Goal: Task Accomplishment & Management: Use online tool/utility

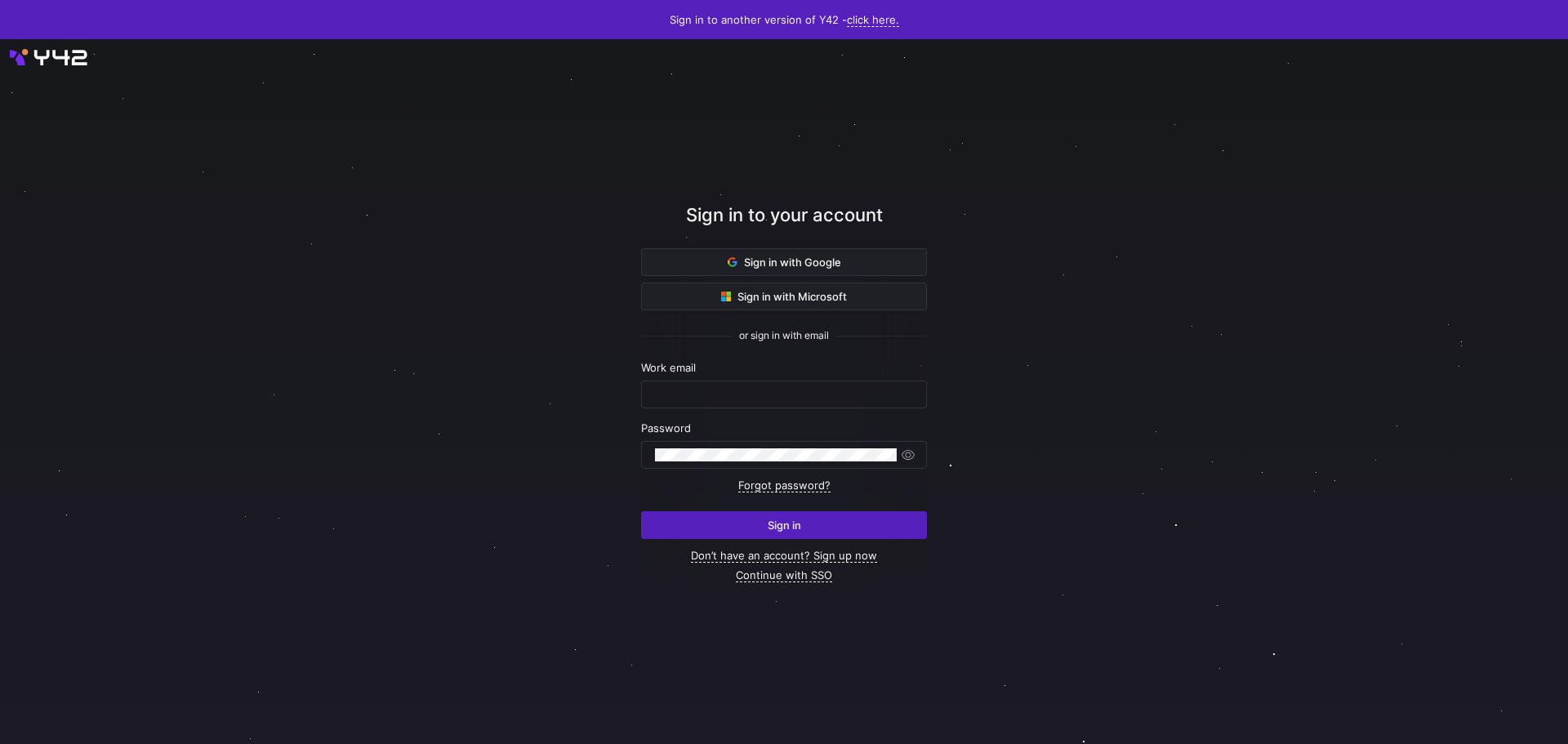
click at [702, 280] on div "Sign in with Google Sign in with Microsoft or sign in with email Work email Pas…" at bounding box center [783, 415] width 286 height 333
click at [706, 263] on span at bounding box center [783, 262] width 284 height 26
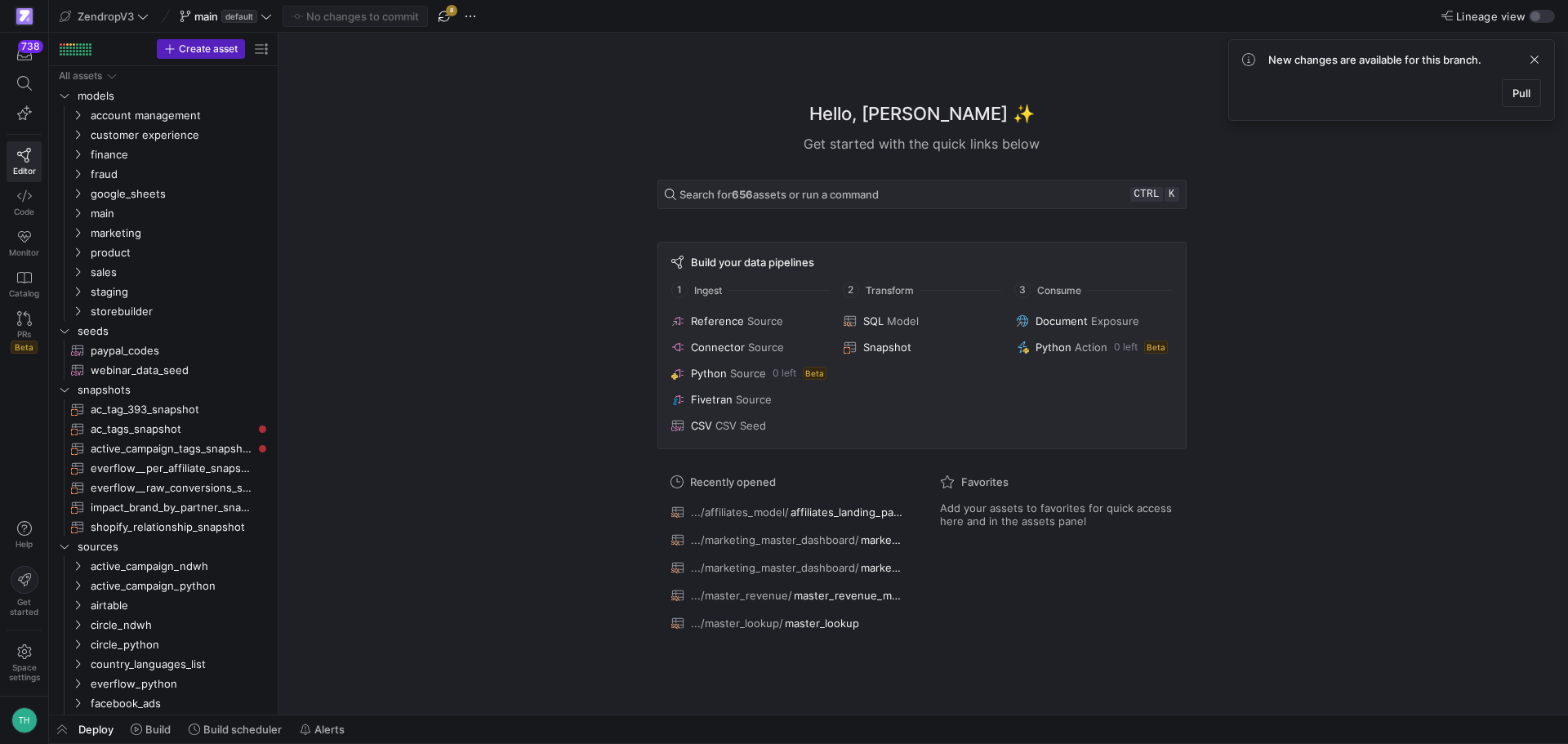
click at [1546, 89] on div "New changes are available for this branch. Pull" at bounding box center [1391, 80] width 327 height 82
click at [1522, 99] on span "Pull" at bounding box center [1521, 93] width 18 height 13
click at [157, 232] on span "marketing" at bounding box center [160, 233] width 139 height 19
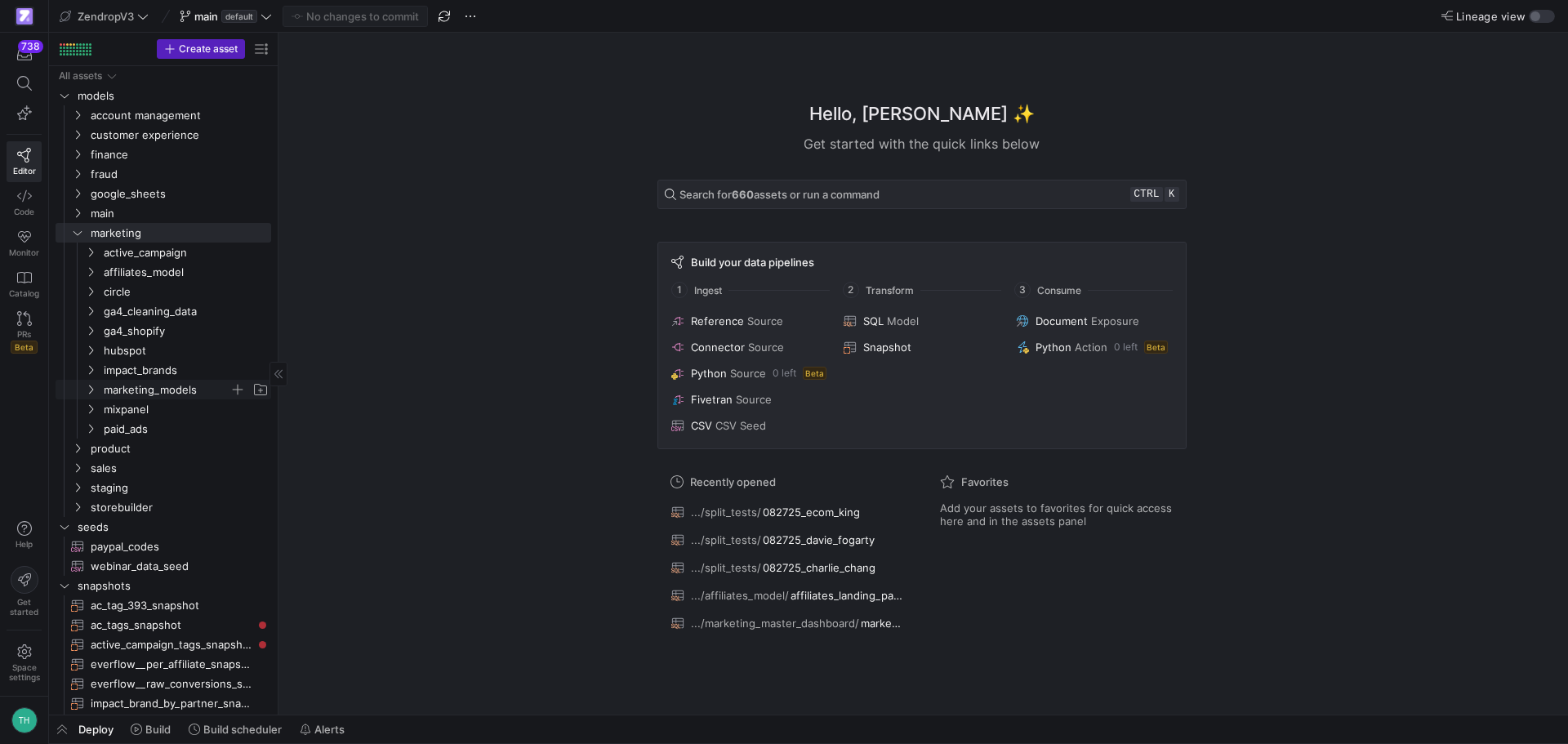
click at [149, 387] on span "marketing_models" at bounding box center [166, 390] width 126 height 19
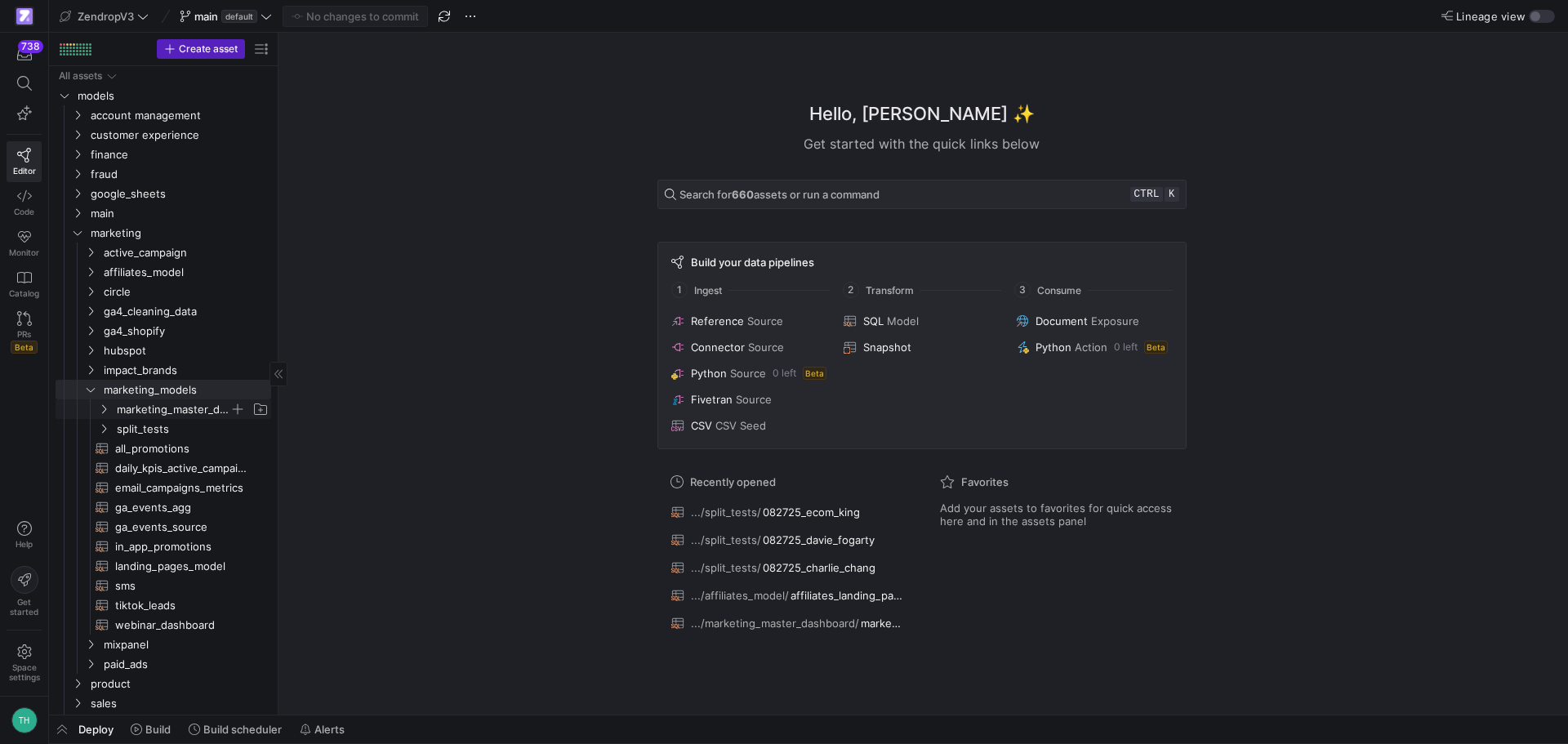
click at [172, 413] on span "marketing_master_dashboard" at bounding box center [172, 409] width 112 height 19
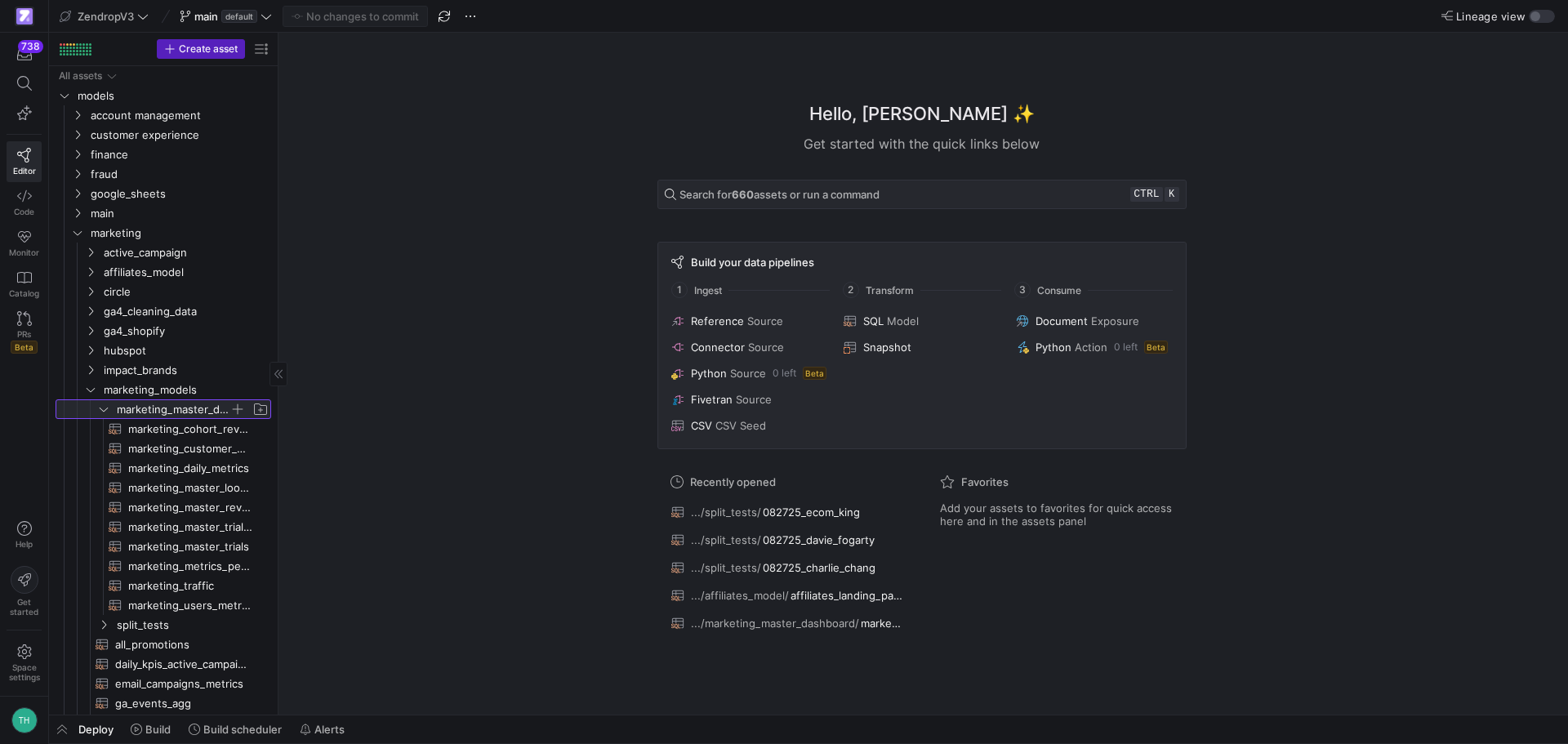
click at [173, 412] on span "marketing_master_dashboard" at bounding box center [172, 409] width 112 height 19
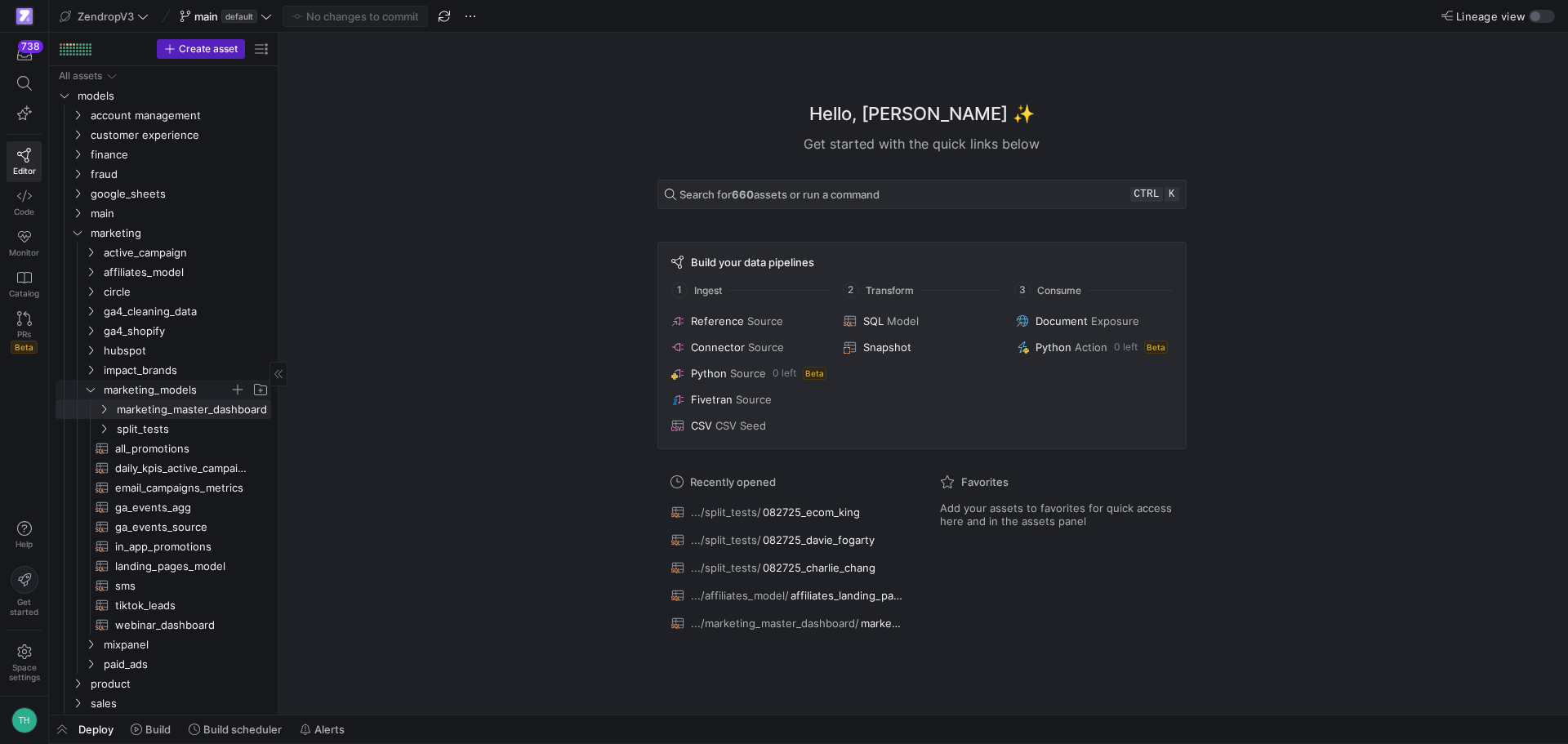
click at [174, 392] on span "marketing_models" at bounding box center [166, 390] width 126 height 19
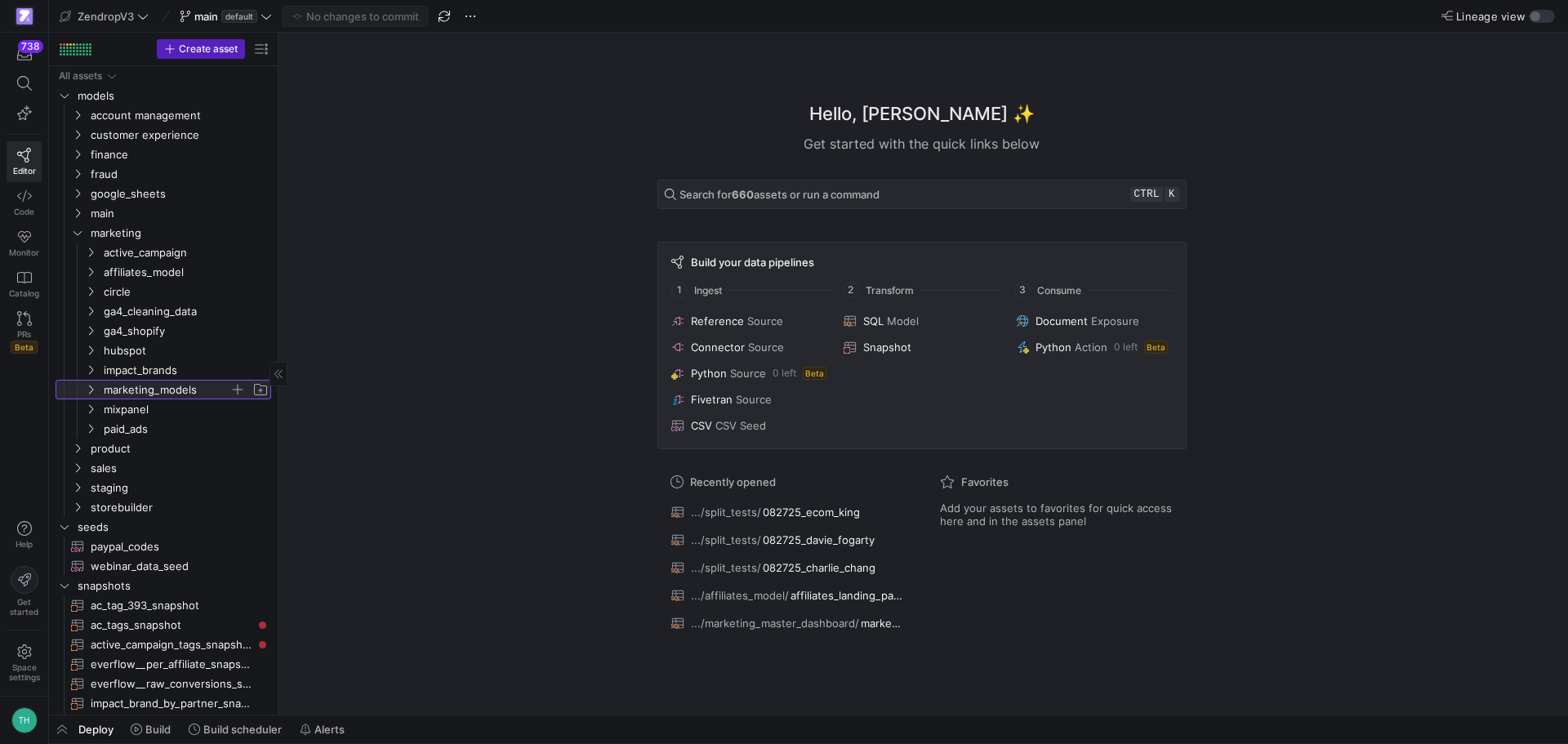
click at [132, 385] on span "marketing_models" at bounding box center [166, 390] width 126 height 19
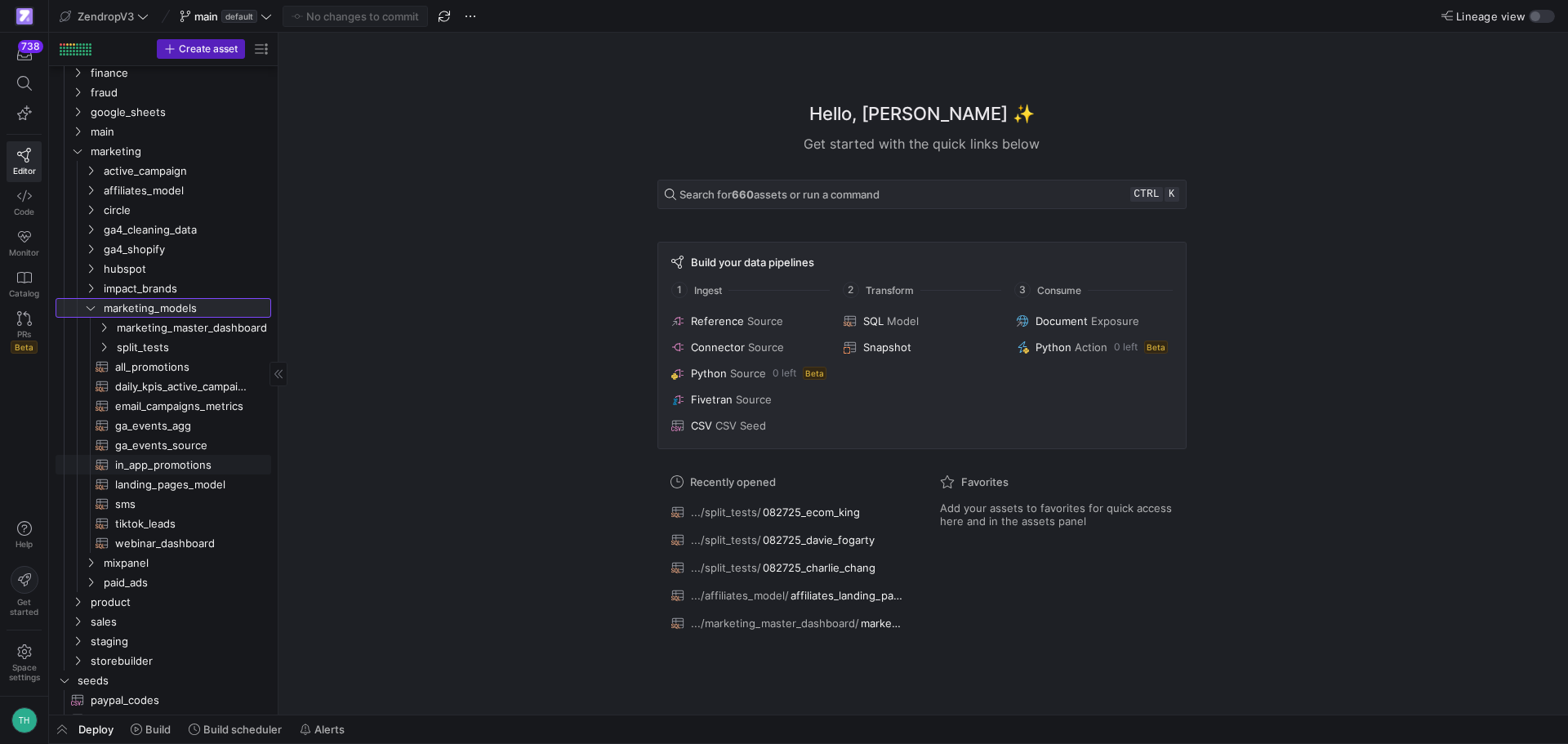
scroll to position [82, 0]
click at [176, 342] on span "split_tests" at bounding box center [172, 347] width 112 height 19
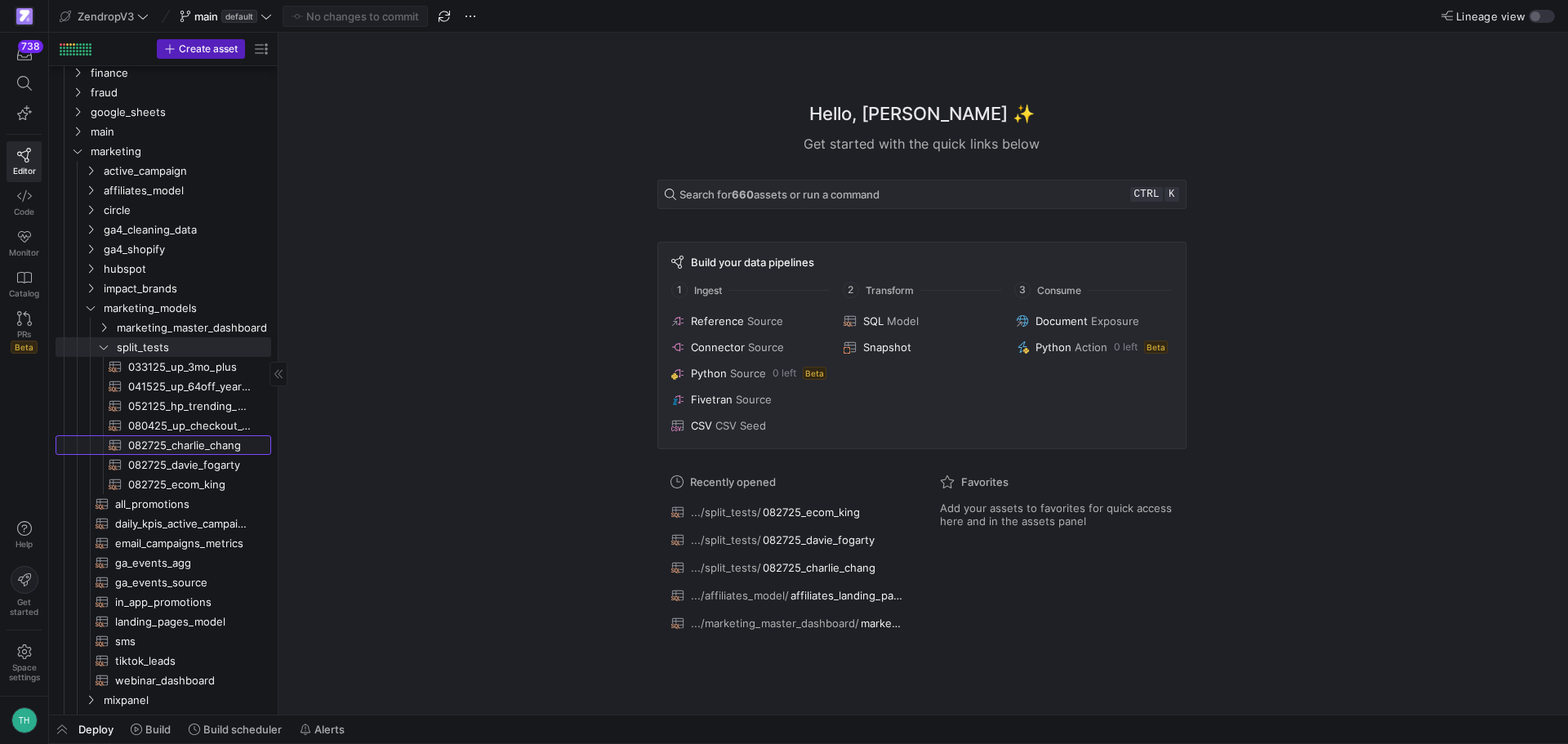
click at [187, 449] on span "082725_charlie_chang​​​​​​​​​​" at bounding box center [190, 445] width 124 height 19
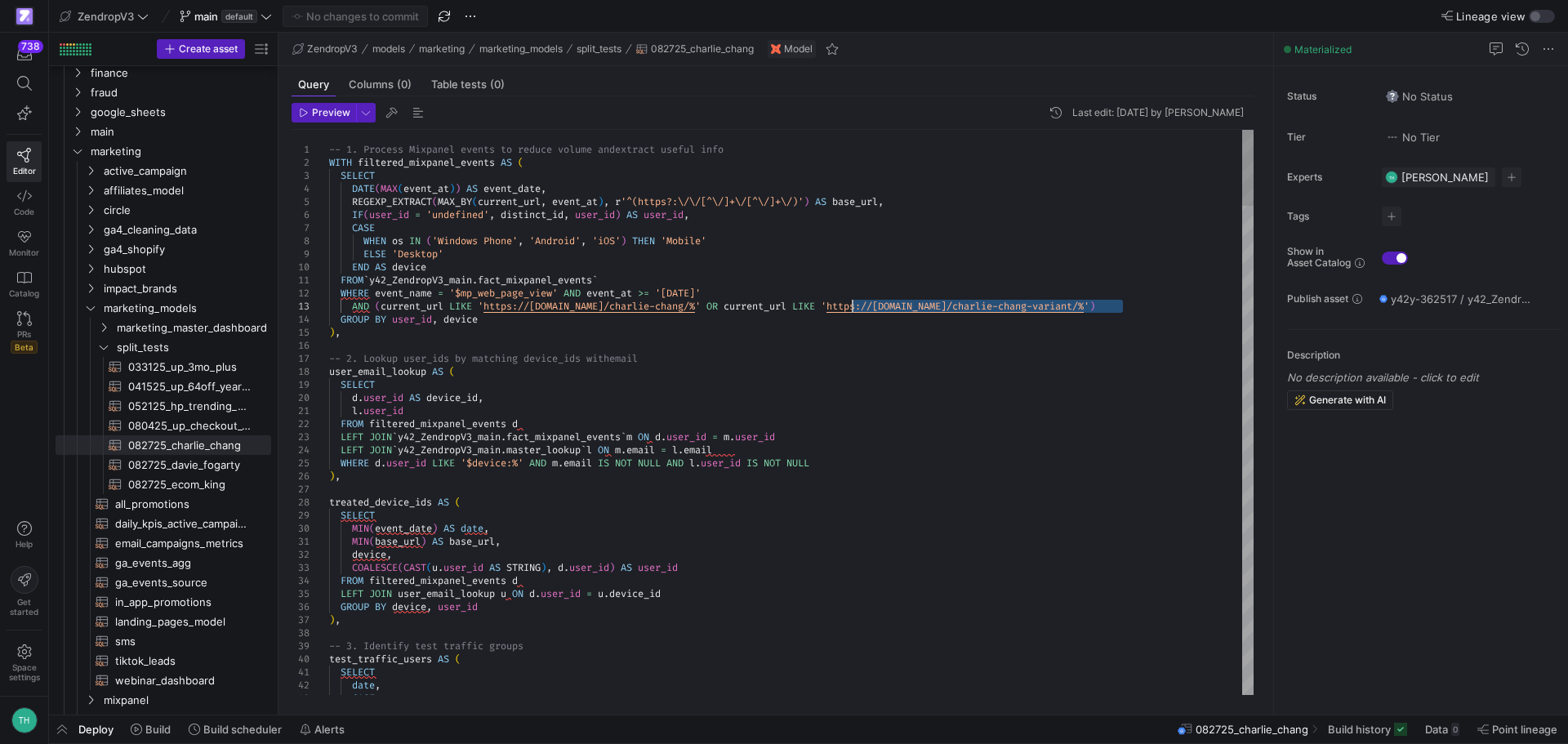
drag, startPoint x: 1124, startPoint y: 307, endPoint x: 854, endPoint y: 309, distance: 270.0
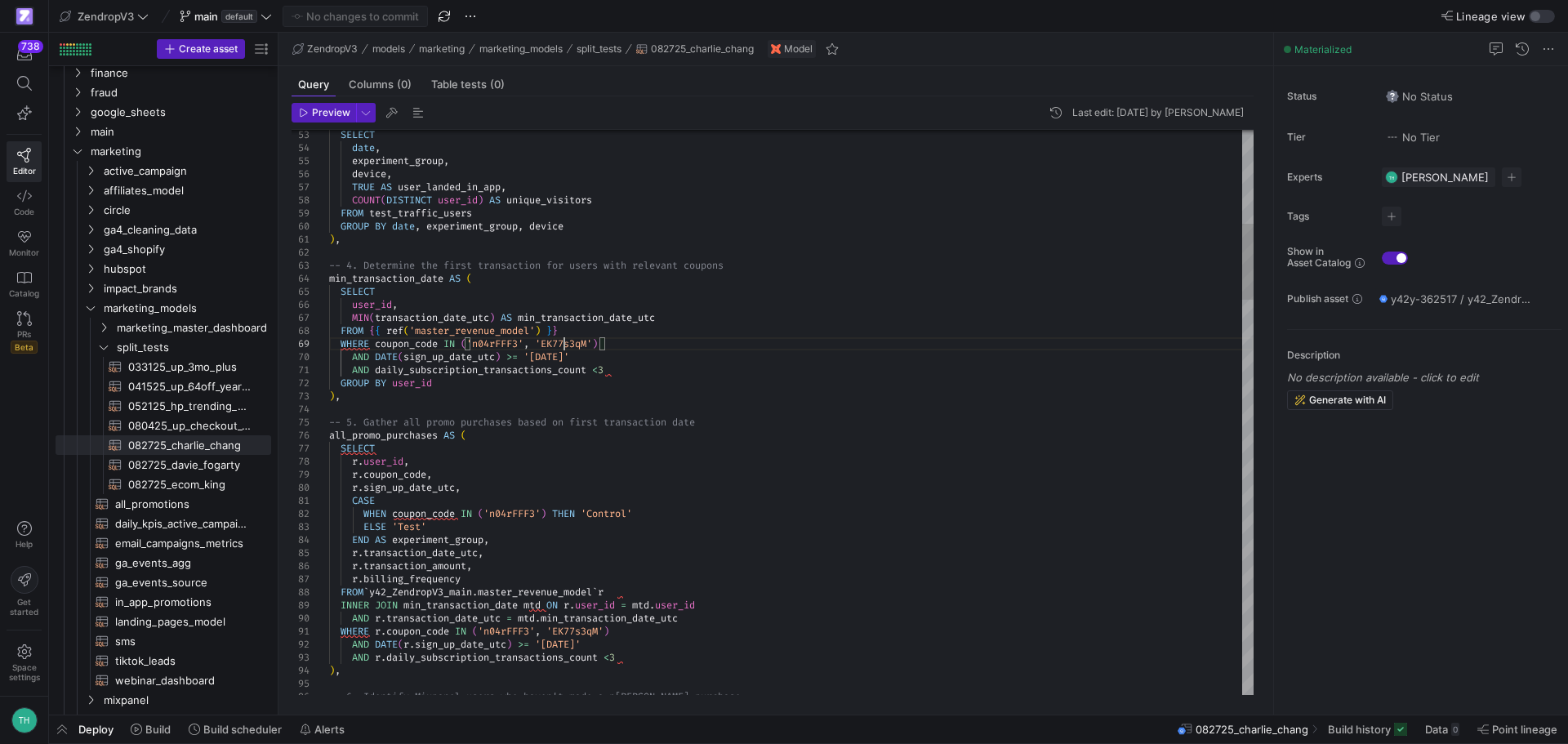
click at [204, 466] on span "082725_davie_fogarty​​​​​​​​​​" at bounding box center [190, 465] width 124 height 19
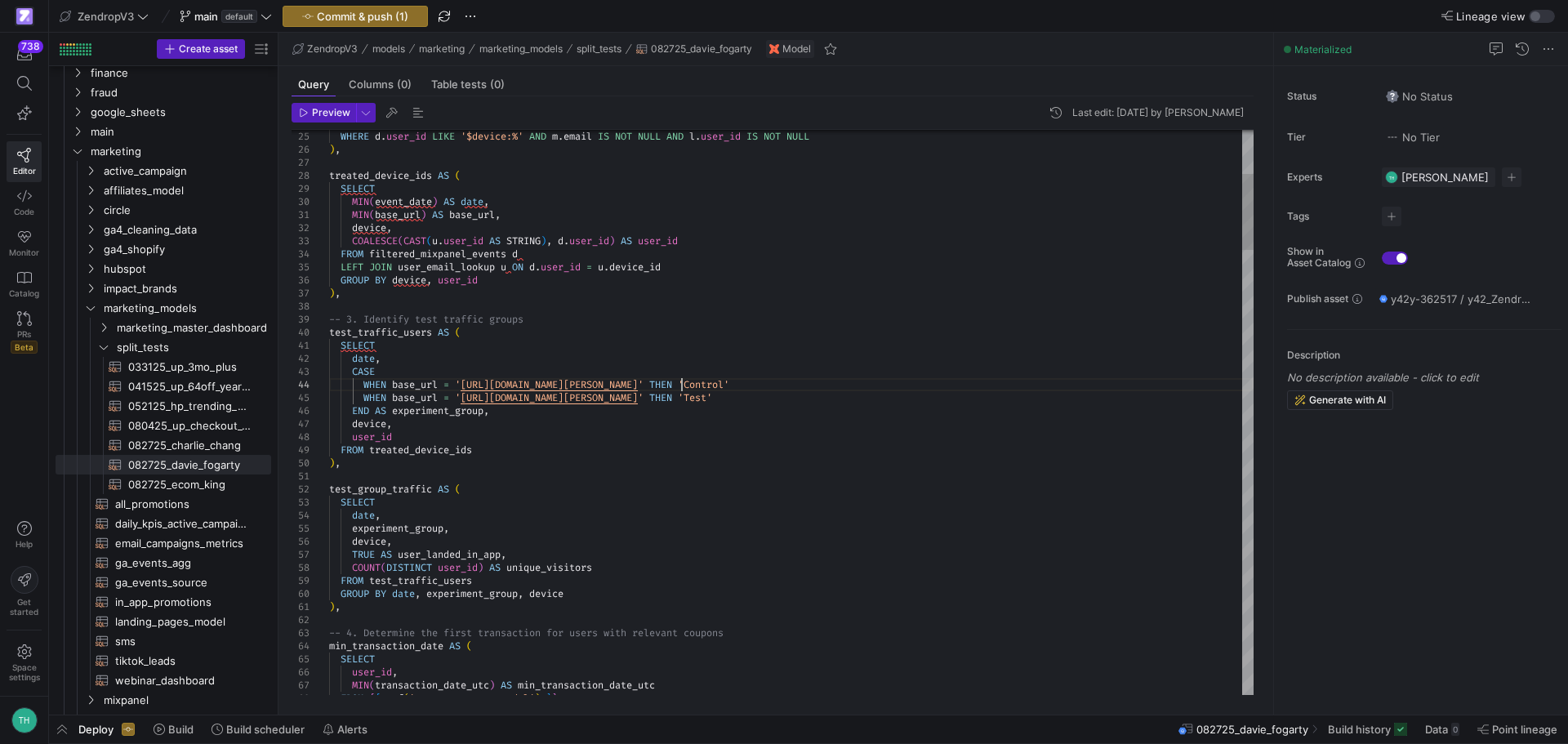
type textarea "SELECT date, CASE WHEN base_url = 'https://www.zendrop.com/davie-fogarty-vista/…"
type textarea "davie-fog"
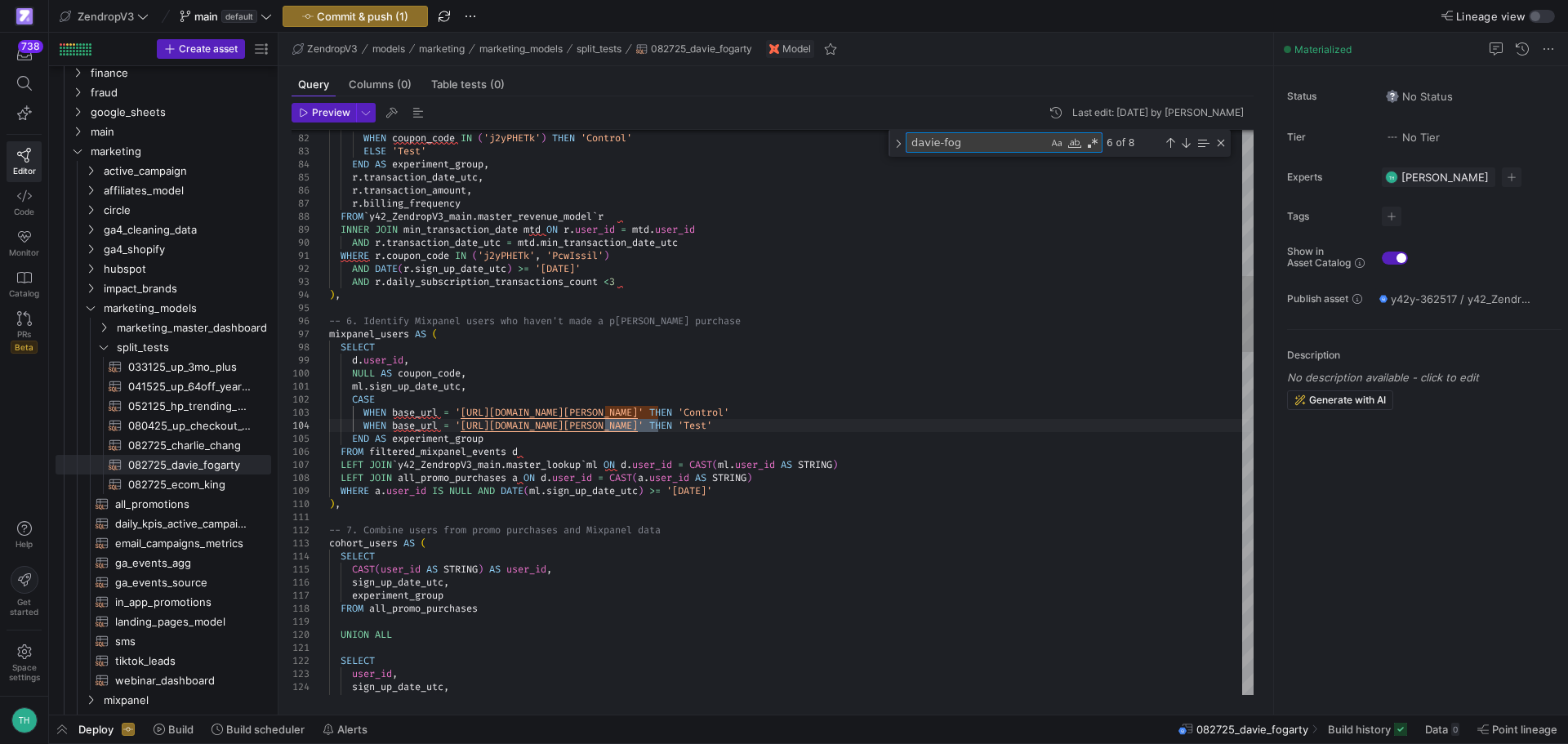
type textarea "users_in_app AS ( SELECT f.event_date AS date, CASE WHEN f.base_url = 'https://…"
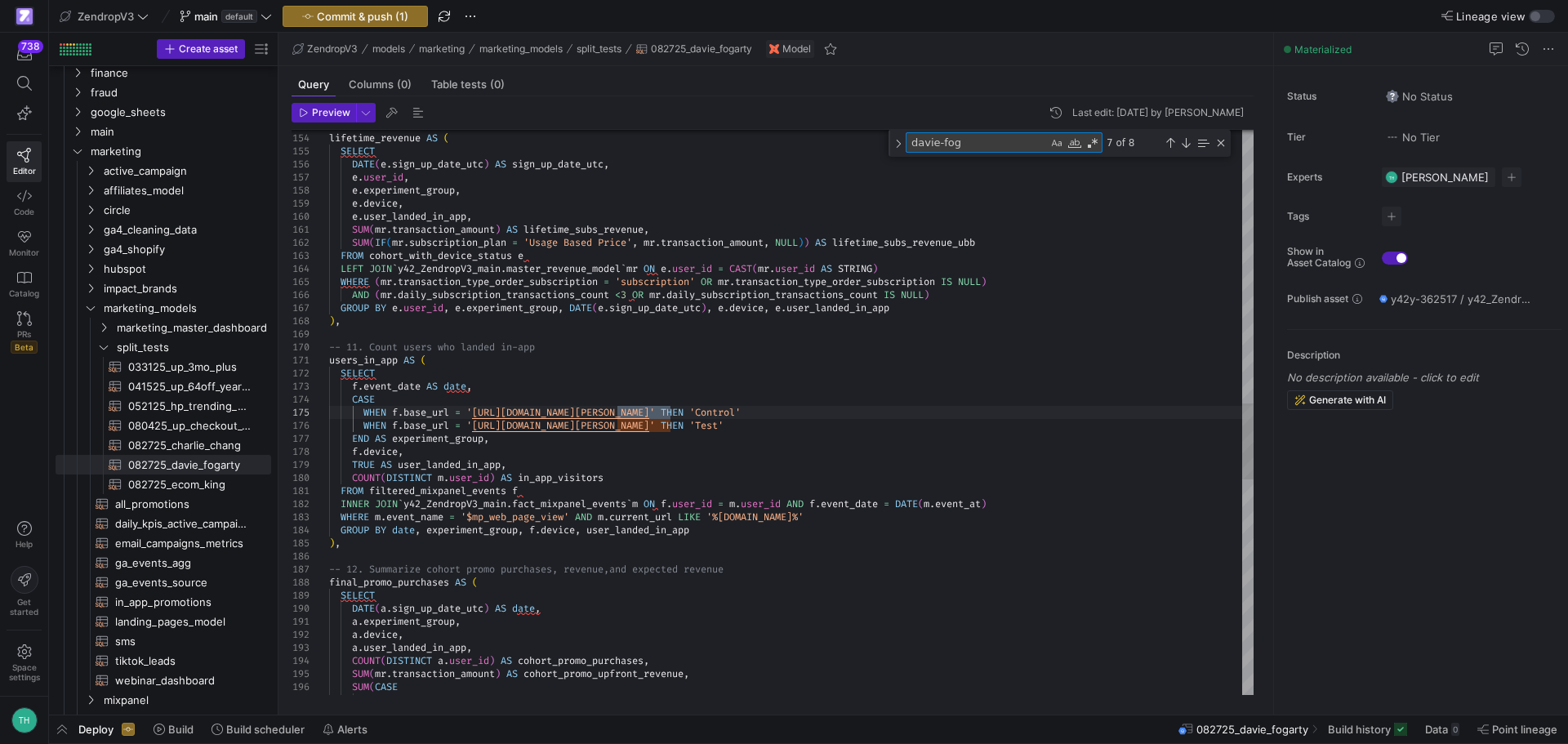
type textarea "davie-fog"
click at [691, 411] on div "-- 10. Calculate cohort's lifetime revenue lifetime_revenue AS ( SELECT DATE ( …" at bounding box center [791, 197] width 925 height 4182
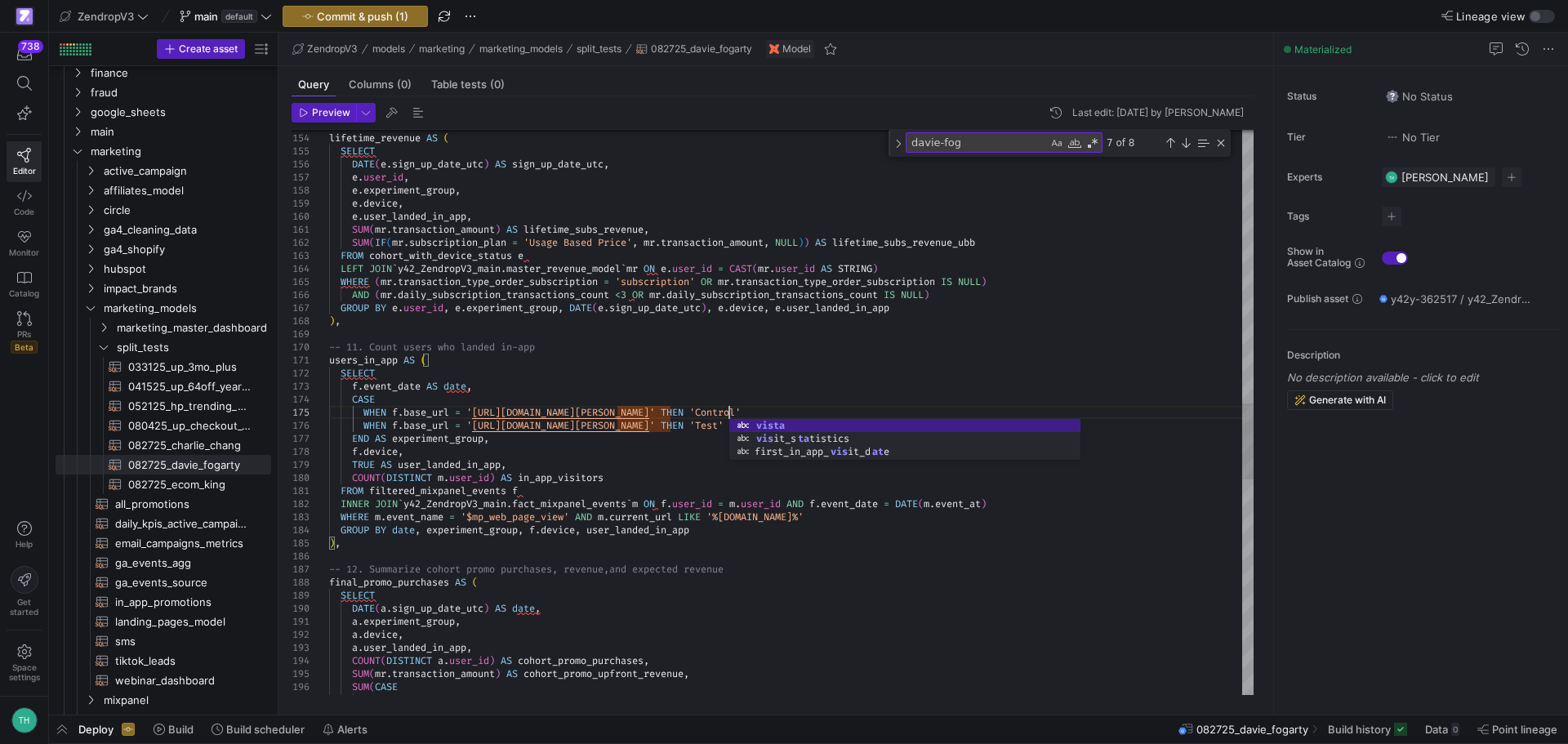
scroll to position [52, 399]
click at [981, 147] on textarea "davie-fog" at bounding box center [977, 142] width 142 height 19
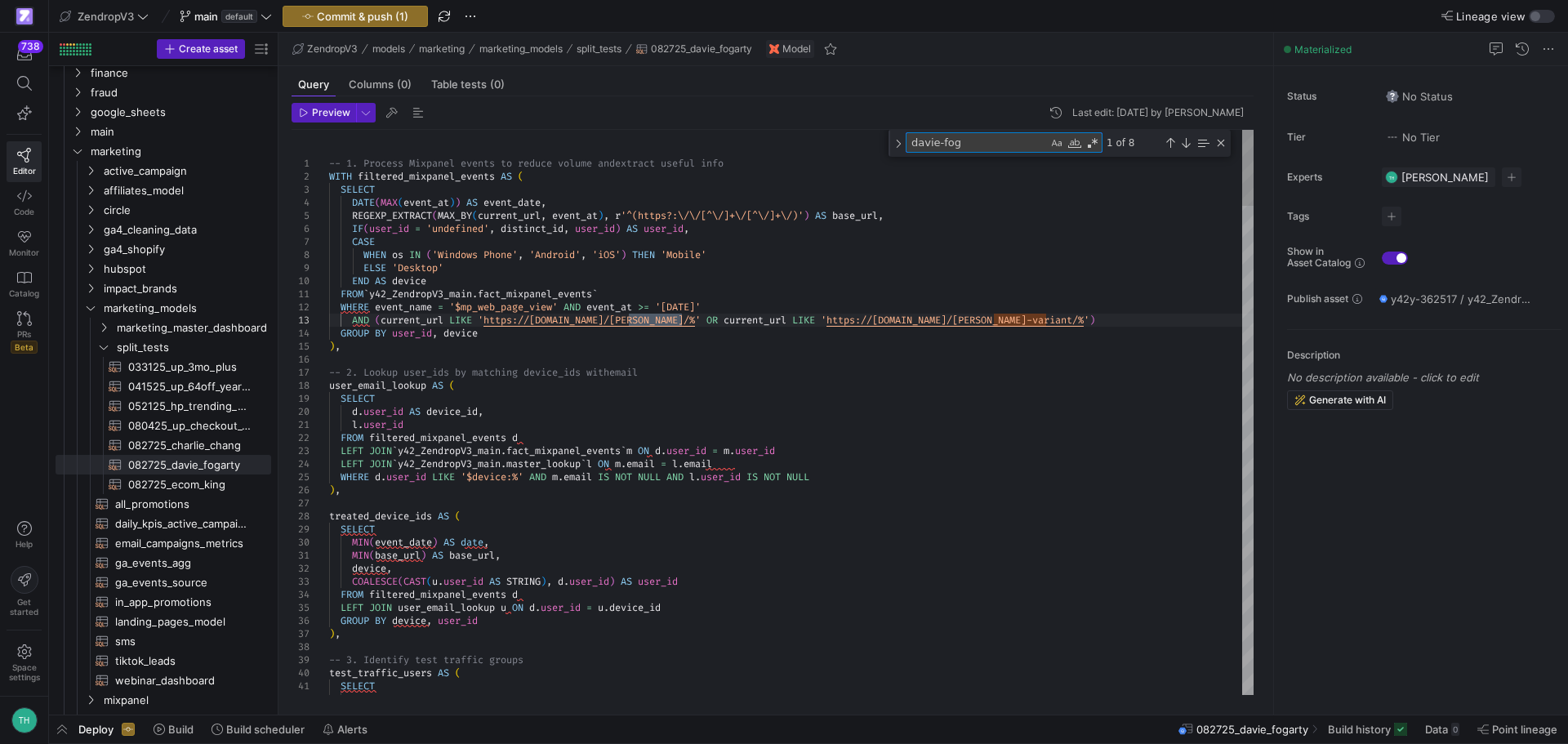
scroll to position [52, 0]
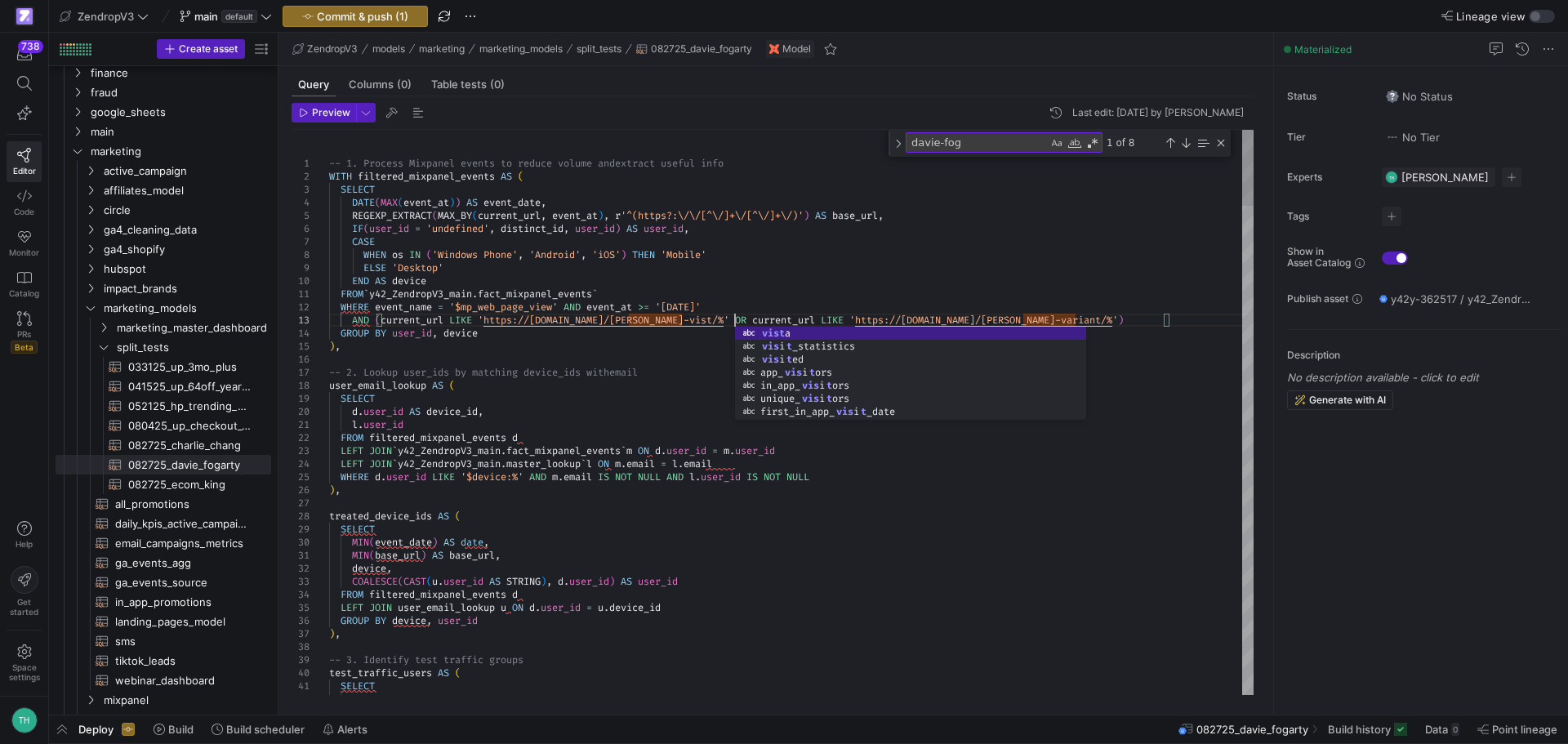
scroll to position [38, 412]
click at [988, 138] on textarea "davie-fog" at bounding box center [977, 142] width 142 height 19
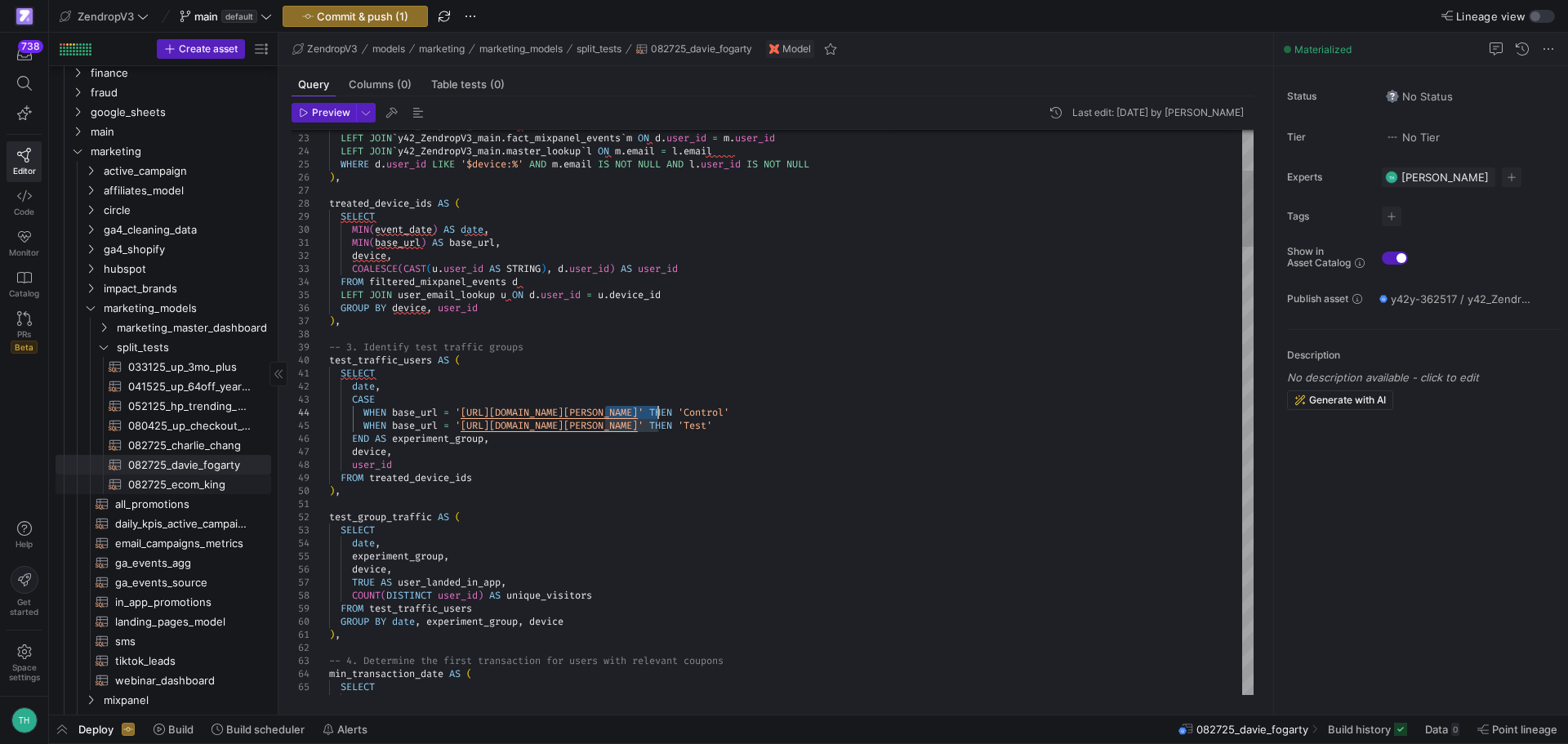
scroll to position [38, 0]
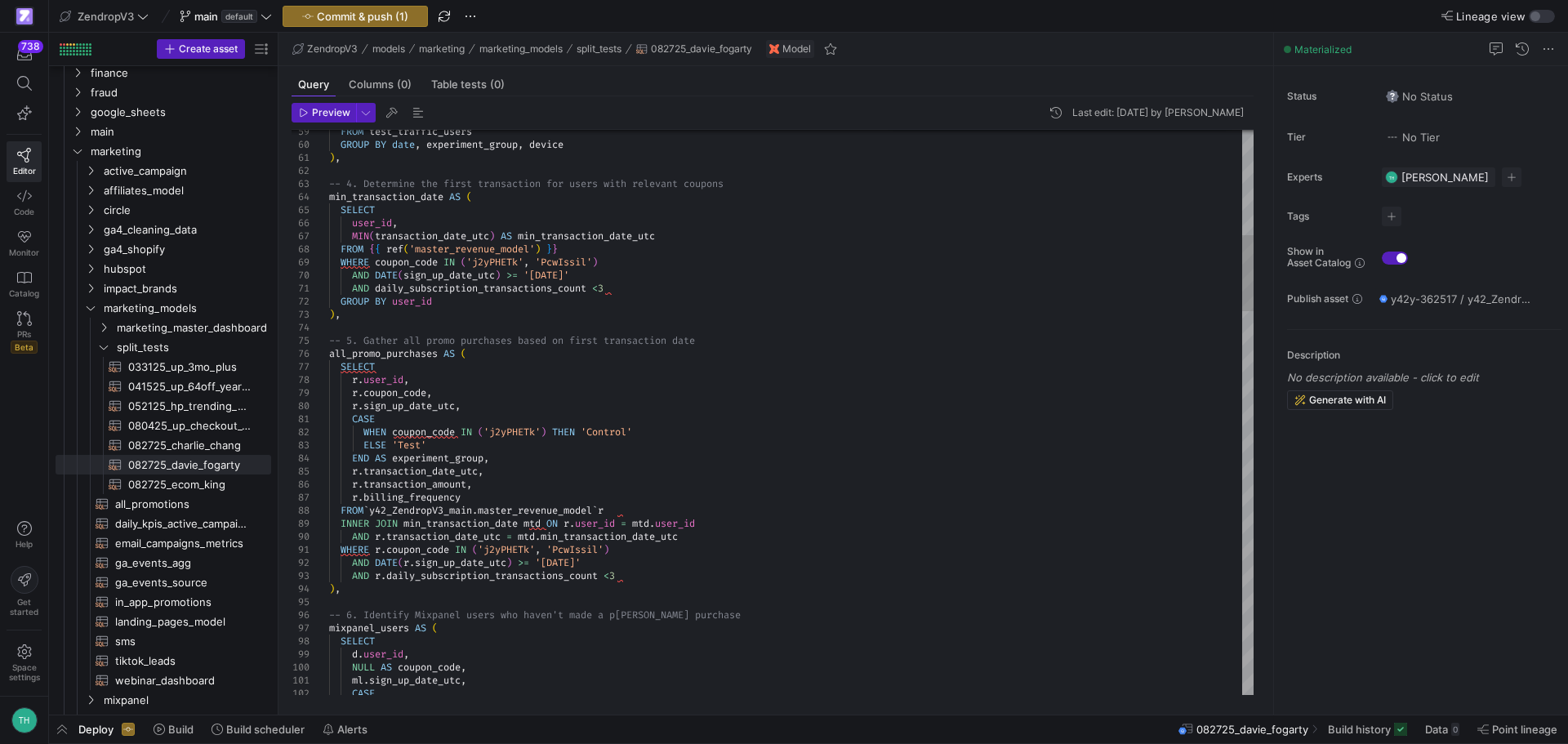
click at [189, 479] on span "082725_ecom_king​​​​​​​​​​" at bounding box center [190, 484] width 124 height 19
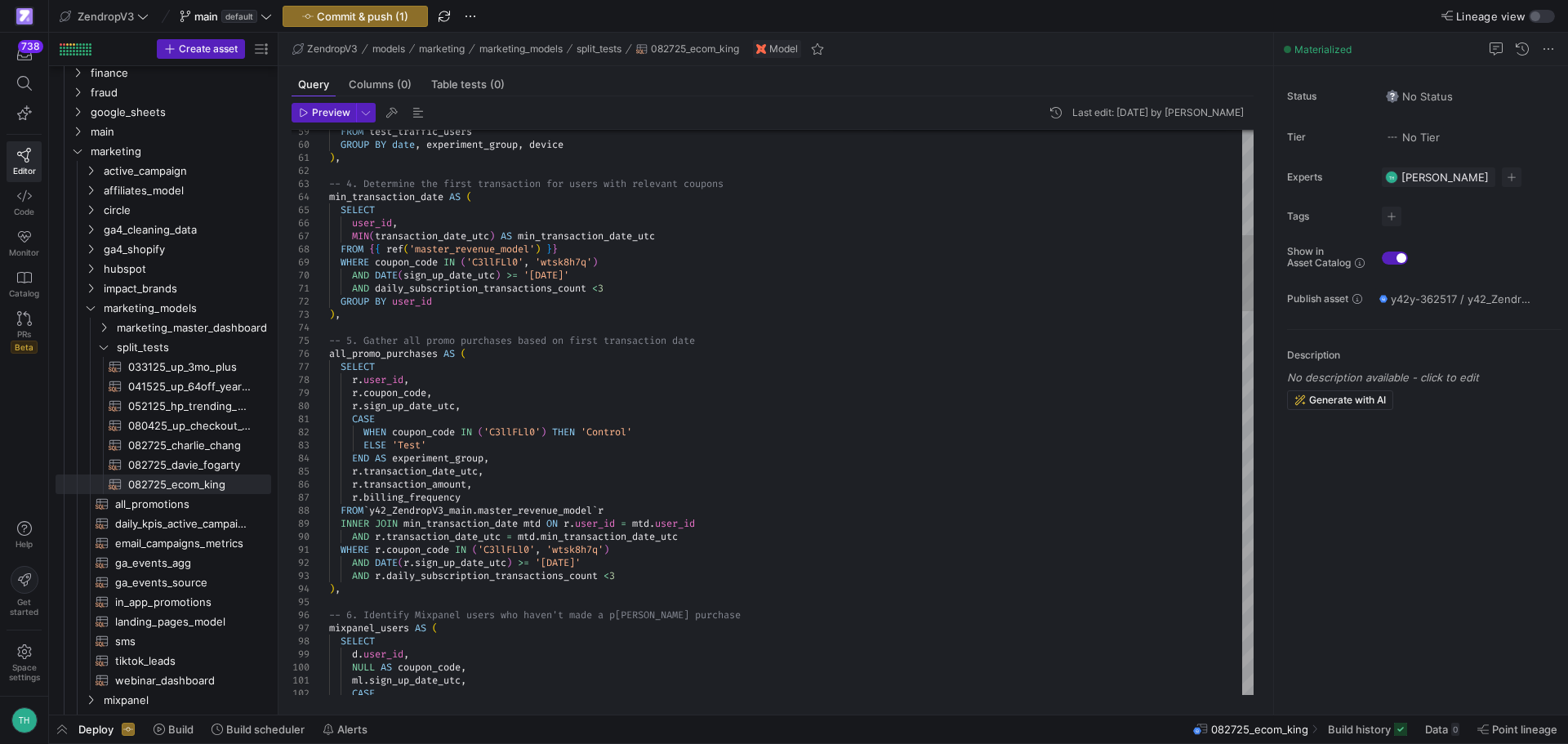
type textarea "AND daily_subscription_transactions_count <3 GROUP BY user_id ), -- 5. Gather a…"
type textarea "ec"
type textarea "ml.sign_up_date_utc, CASE WHEN base_url = 'https://www.zendrop.com/the-ecom-kin…"
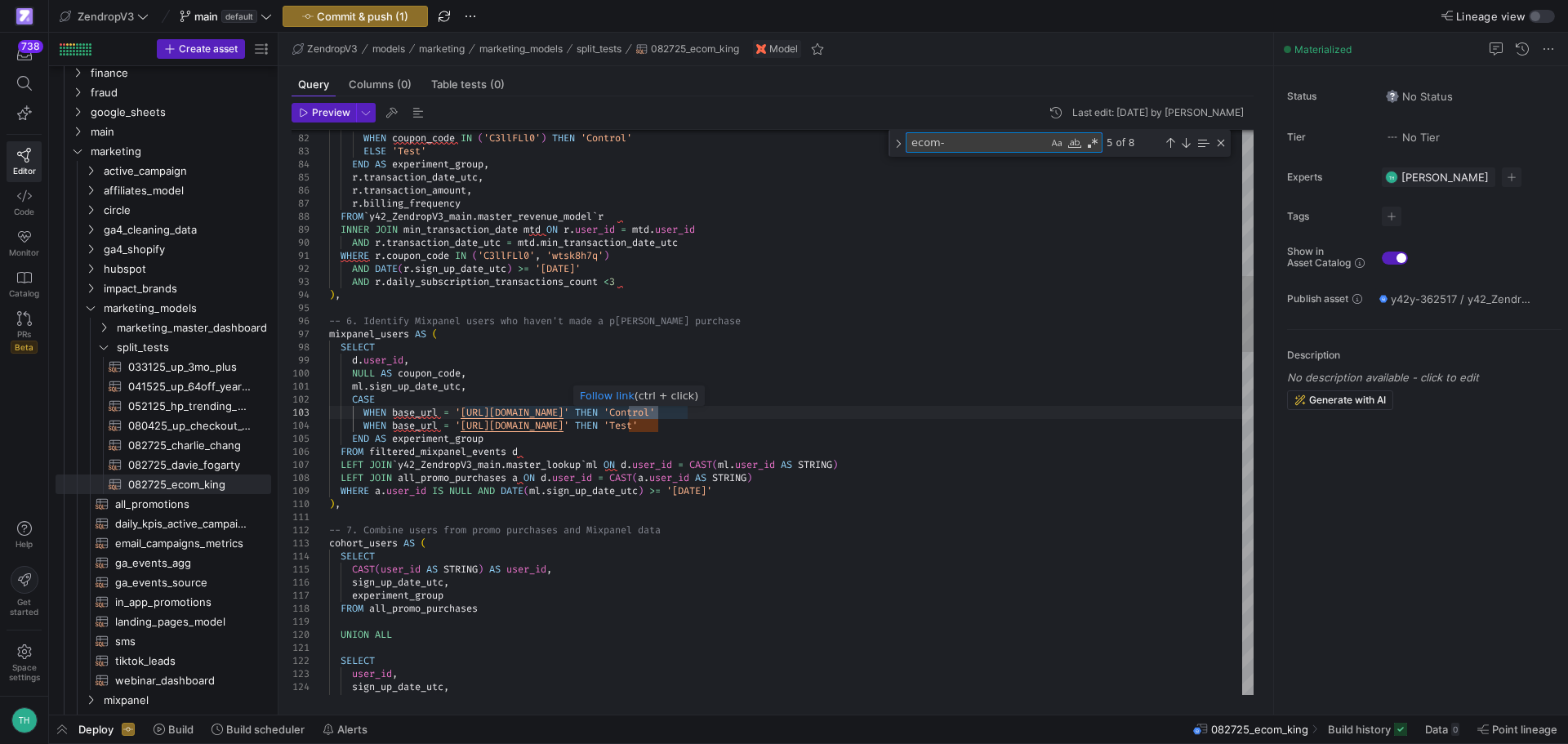
type textarea "ecom-"
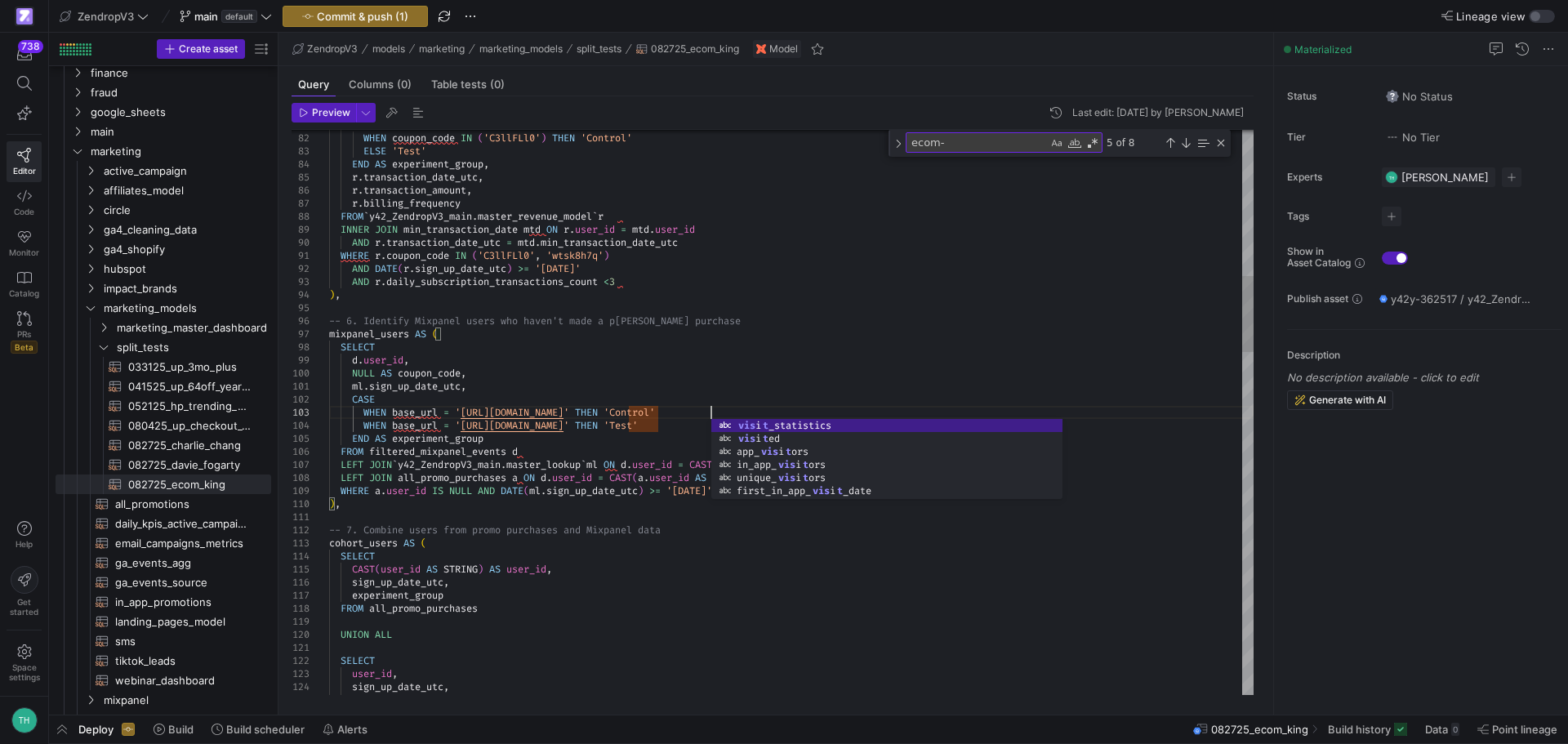
scroll to position [38, 388]
click at [1186, 142] on div "Next Match (Enter)" at bounding box center [1186, 143] width 13 height 13
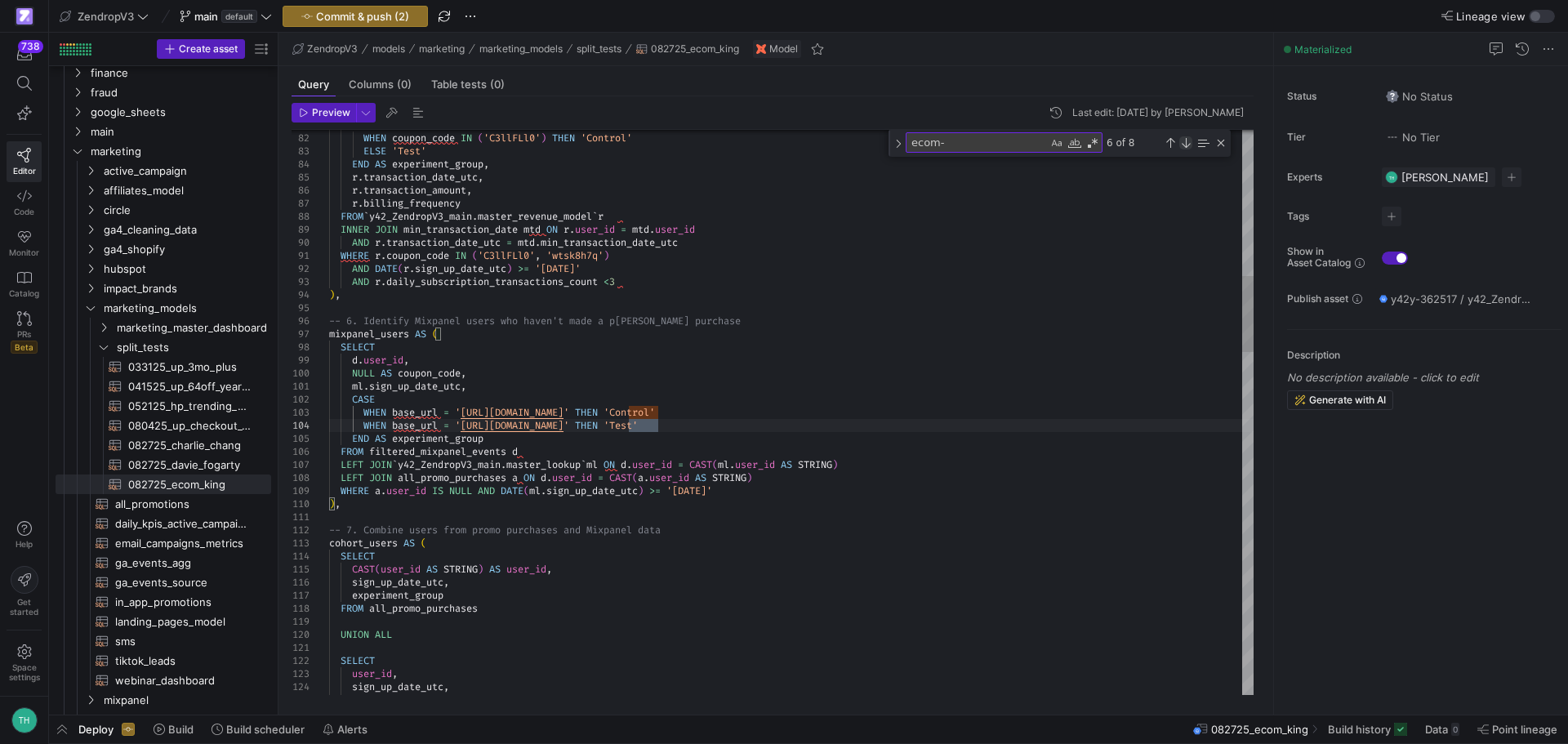
click at [1186, 142] on div "Next Match (Enter)" at bounding box center [1186, 143] width 13 height 13
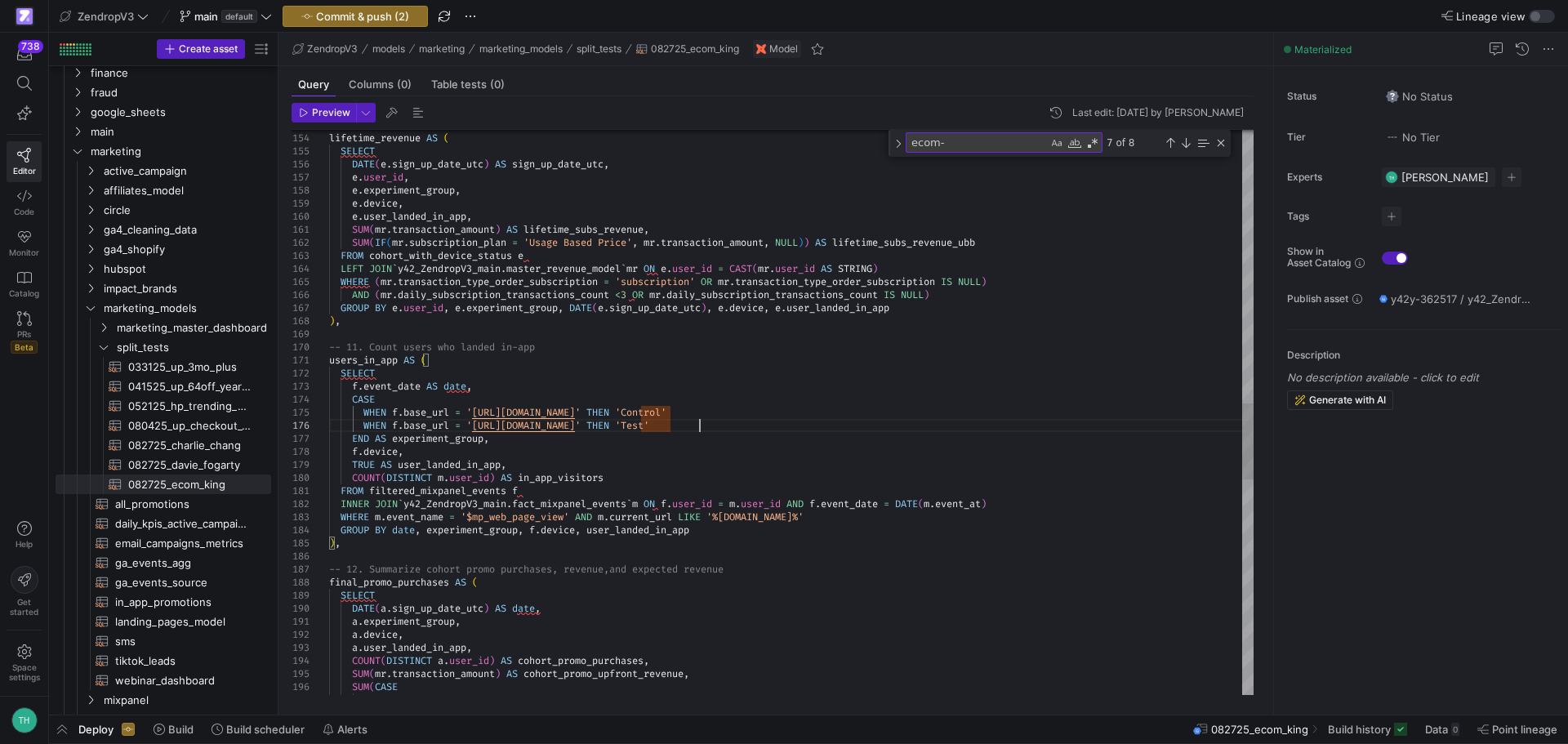
click at [697, 422] on div "-- 10. Calculate cohort's lifetime revenue lifetime_revenue AS ( SELECT DATE ( …" at bounding box center [791, 197] width 925 height 4182
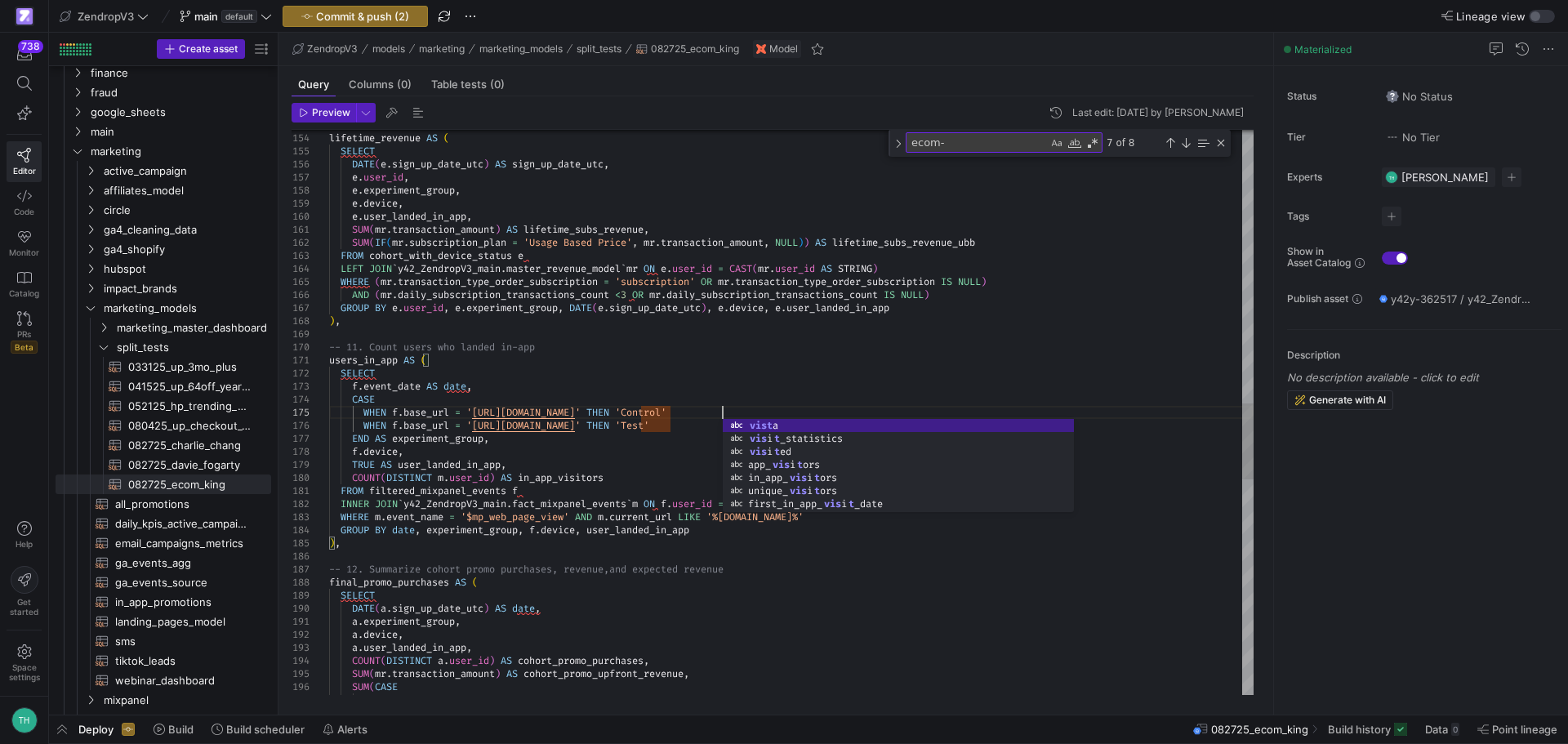
scroll to position [52, 399]
click at [1191, 137] on div "Next Match (Enter)" at bounding box center [1186, 143] width 13 height 13
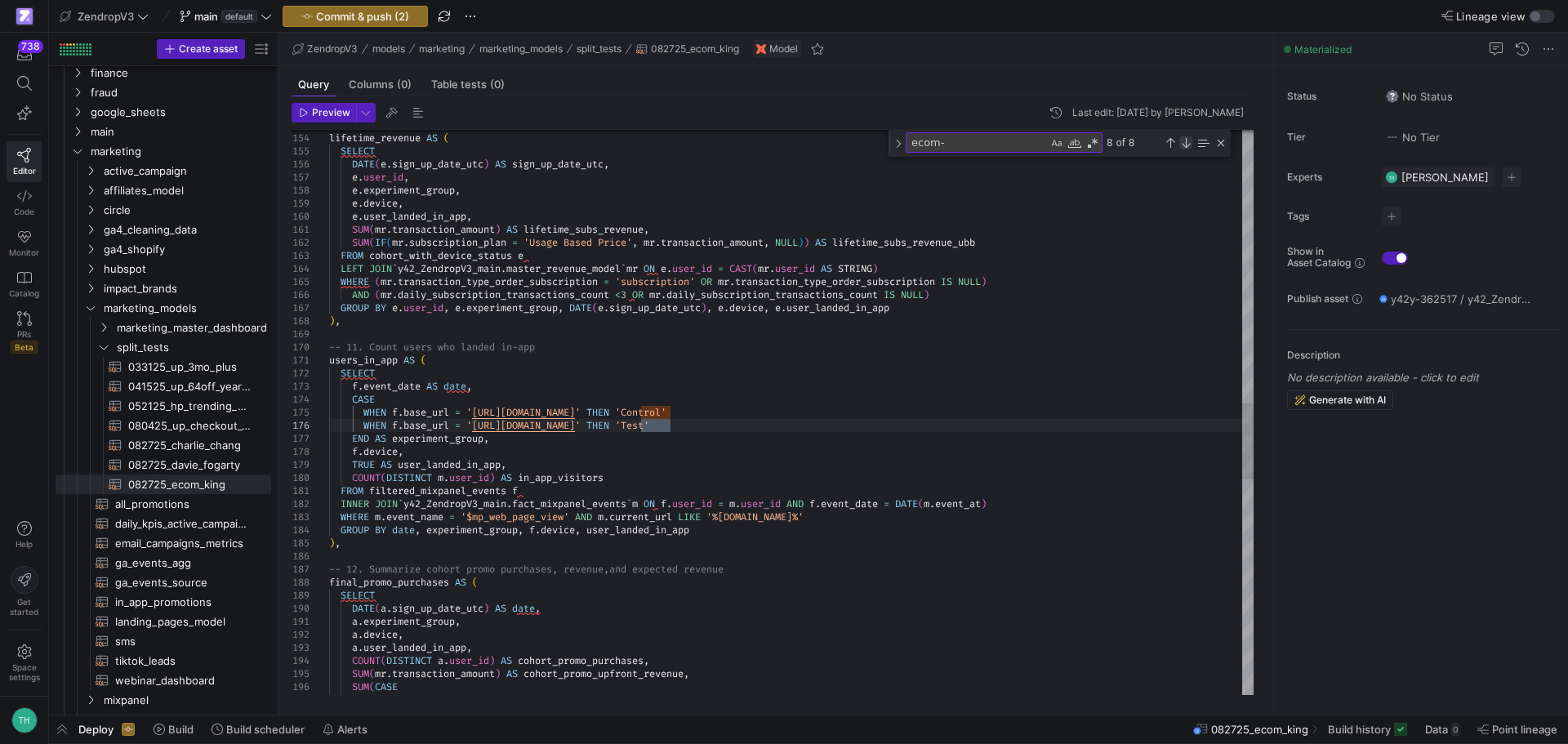
click at [1191, 137] on div "Next Match (Enter)" at bounding box center [1186, 143] width 13 height 13
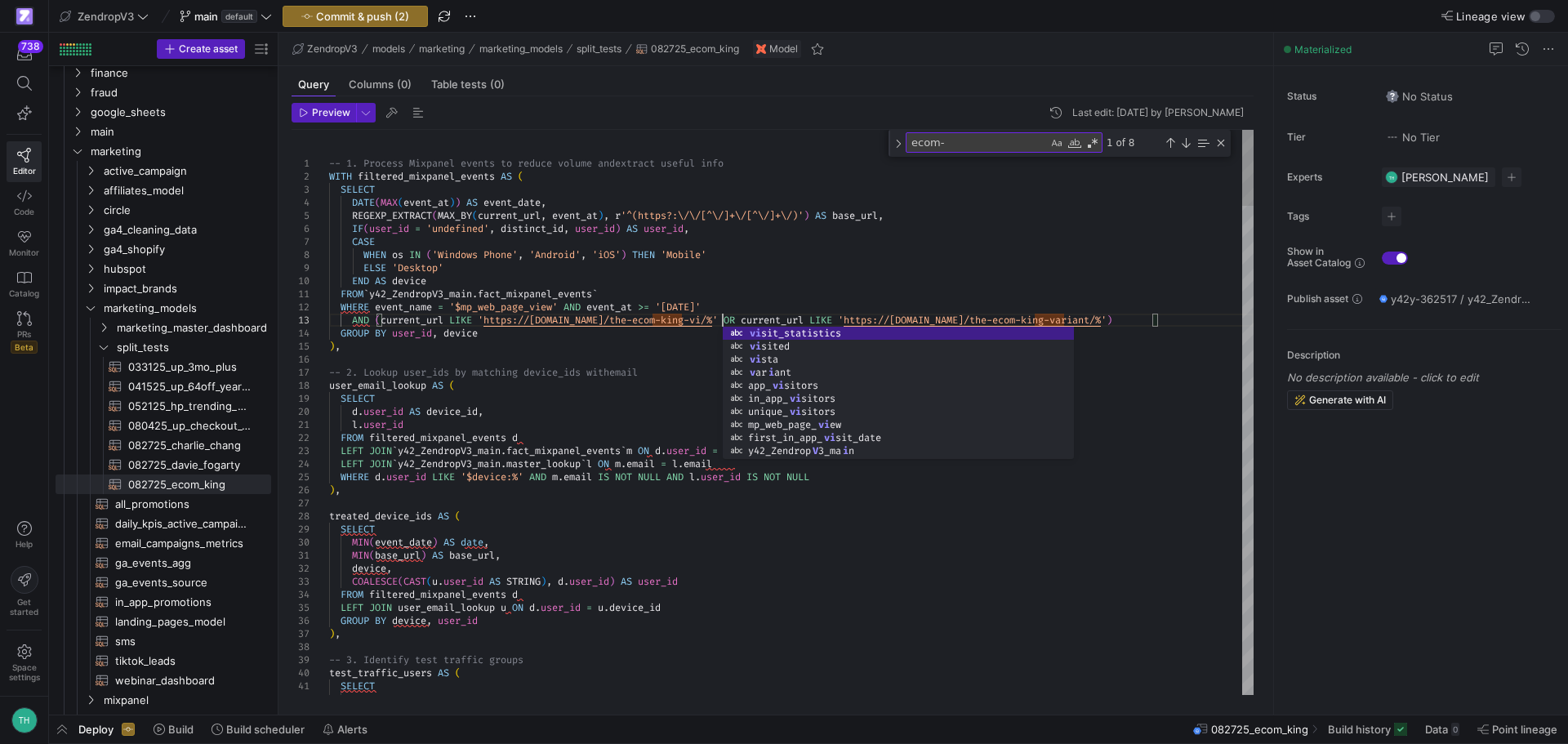
scroll to position [38, 412]
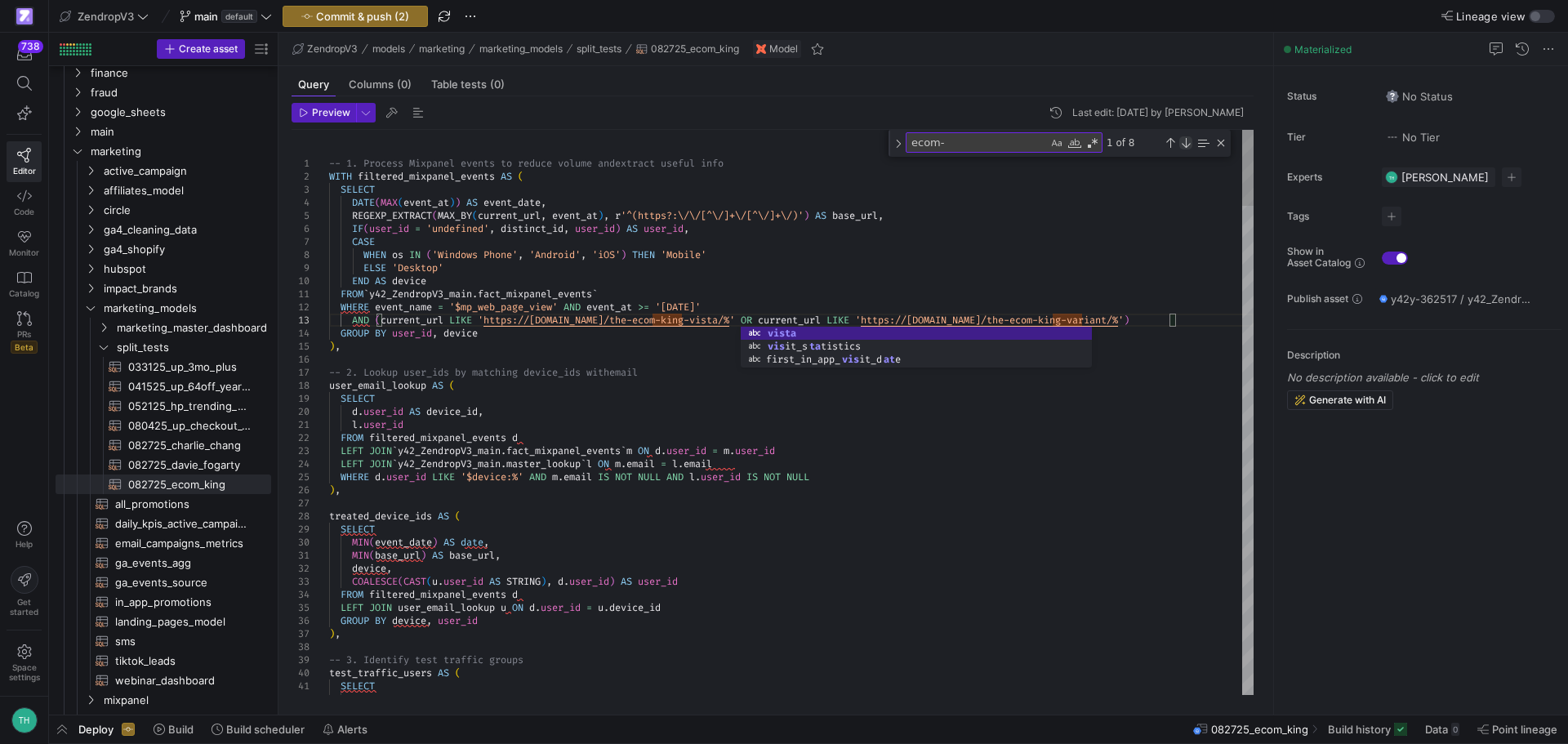
click at [1186, 143] on div "Next Match (Enter)" at bounding box center [1186, 143] width 13 height 13
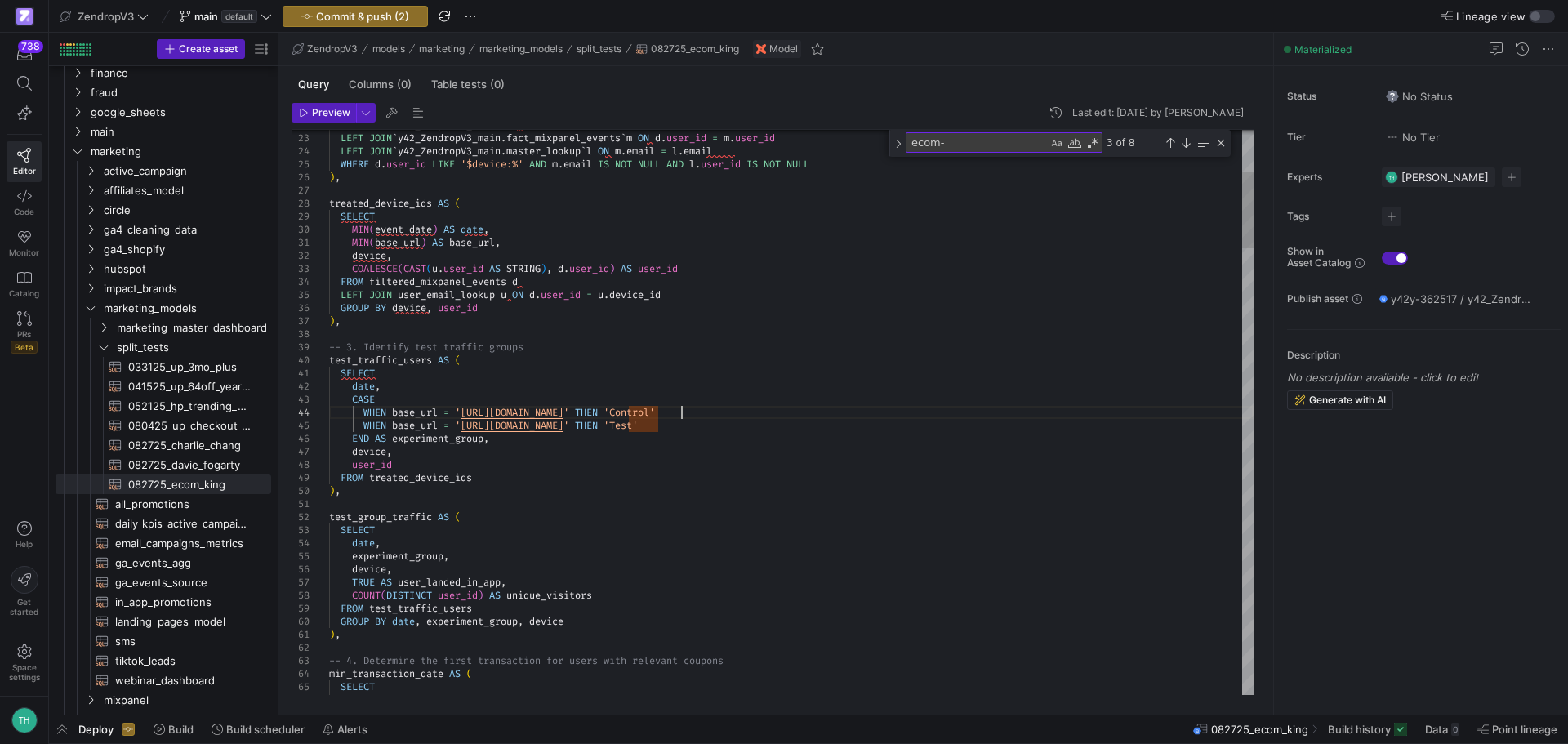
scroll to position [38, 0]
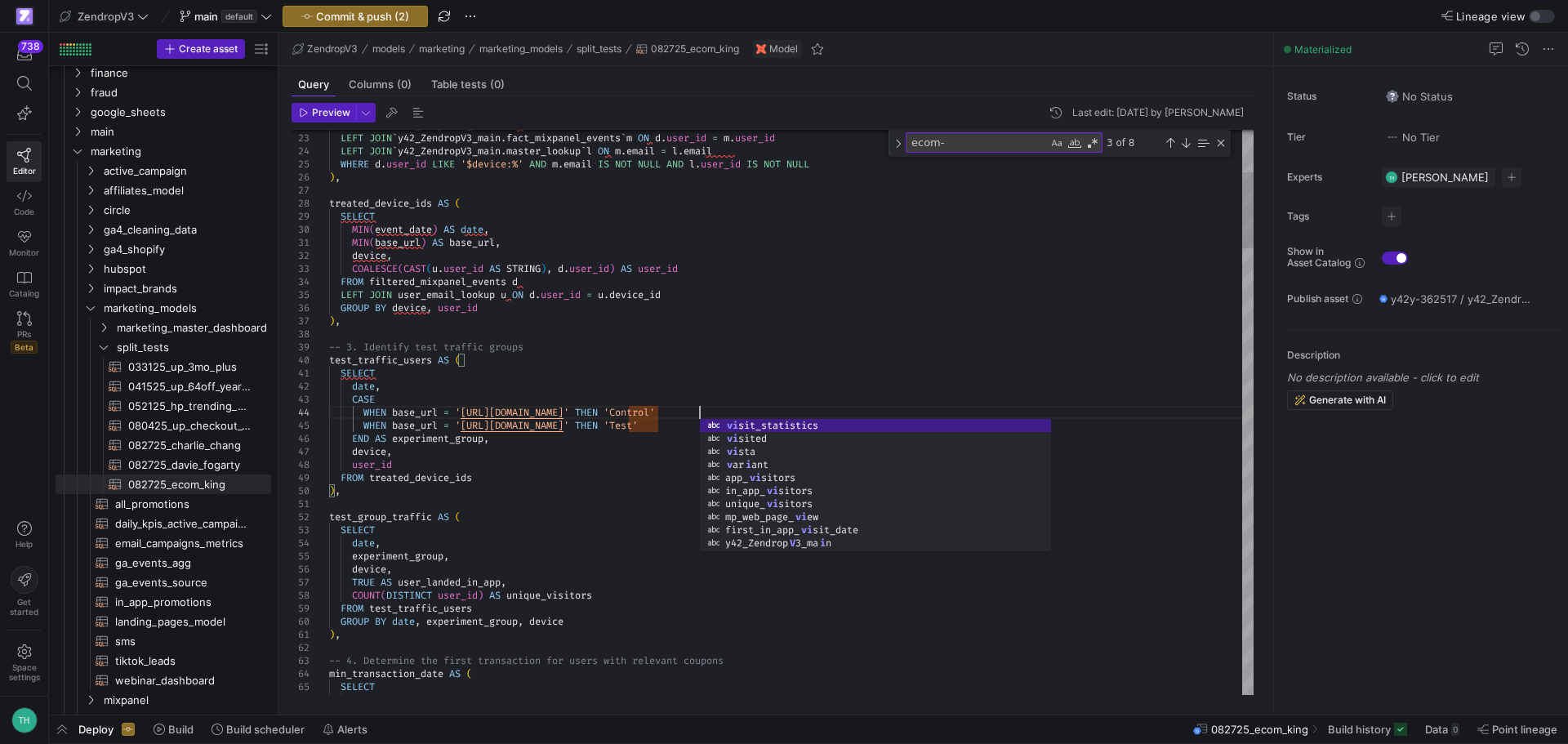
scroll to position [39, 388]
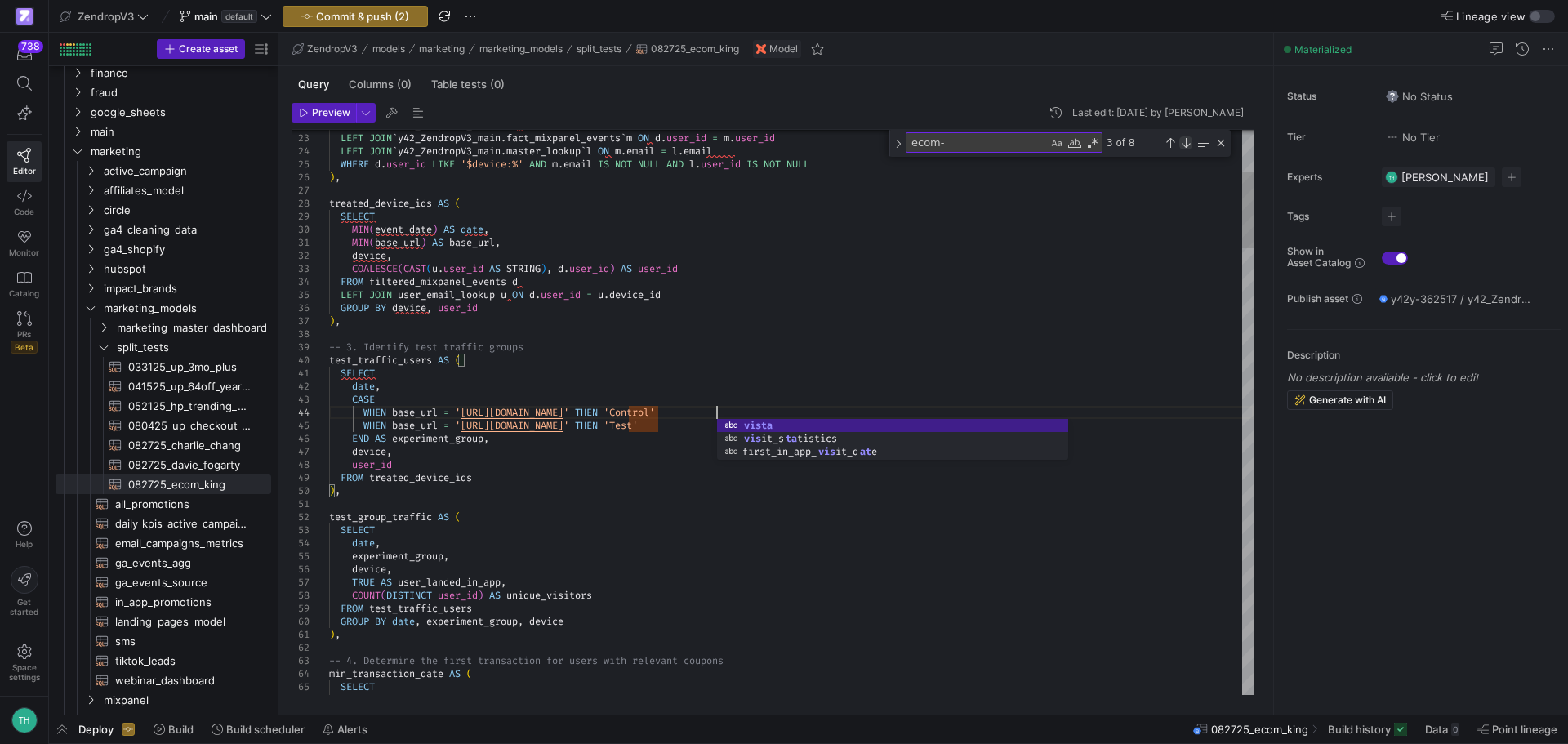
click at [1186, 144] on div "Next Match (Enter)" at bounding box center [1186, 143] width 13 height 13
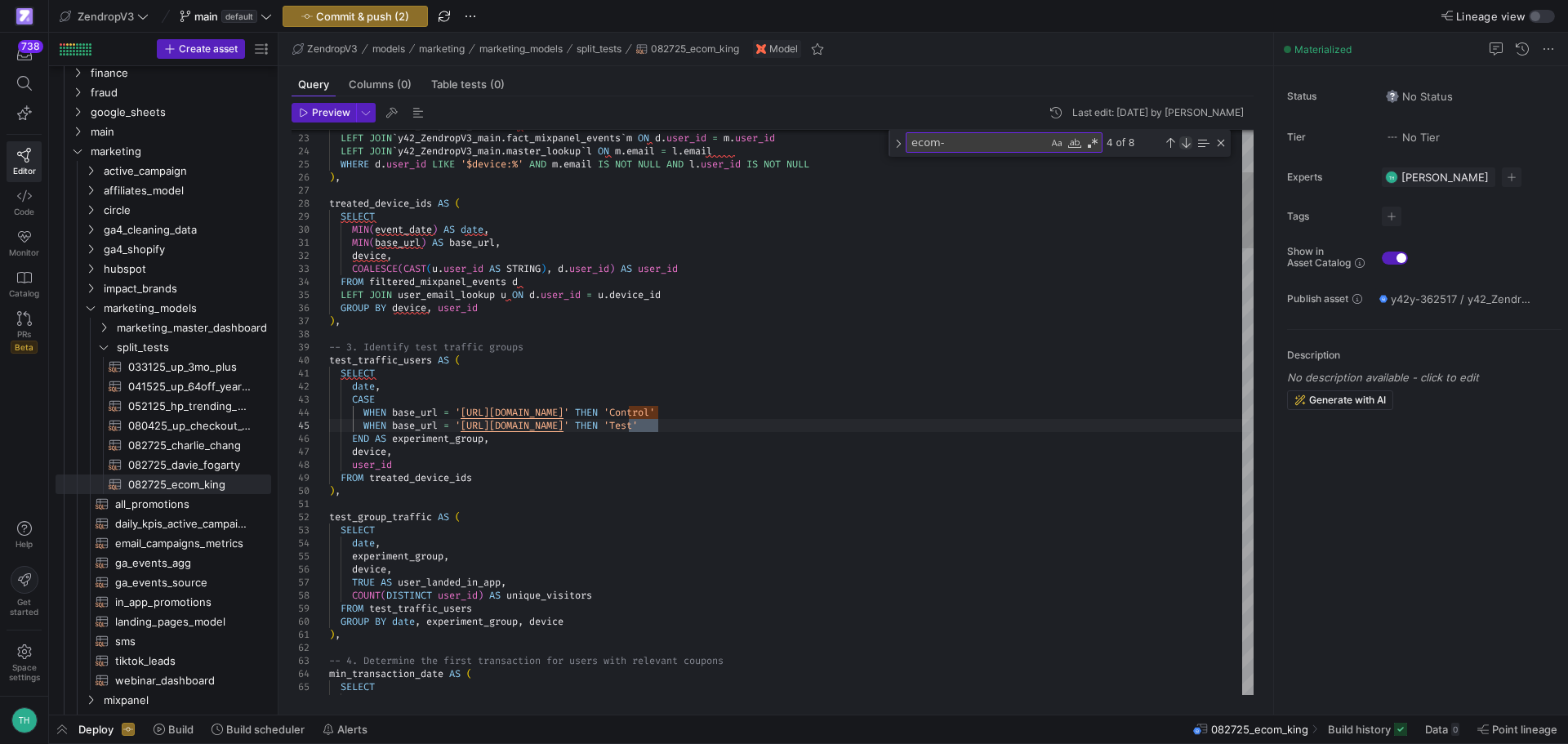
click at [1186, 144] on div "Next Match (Enter)" at bounding box center [1186, 143] width 13 height 13
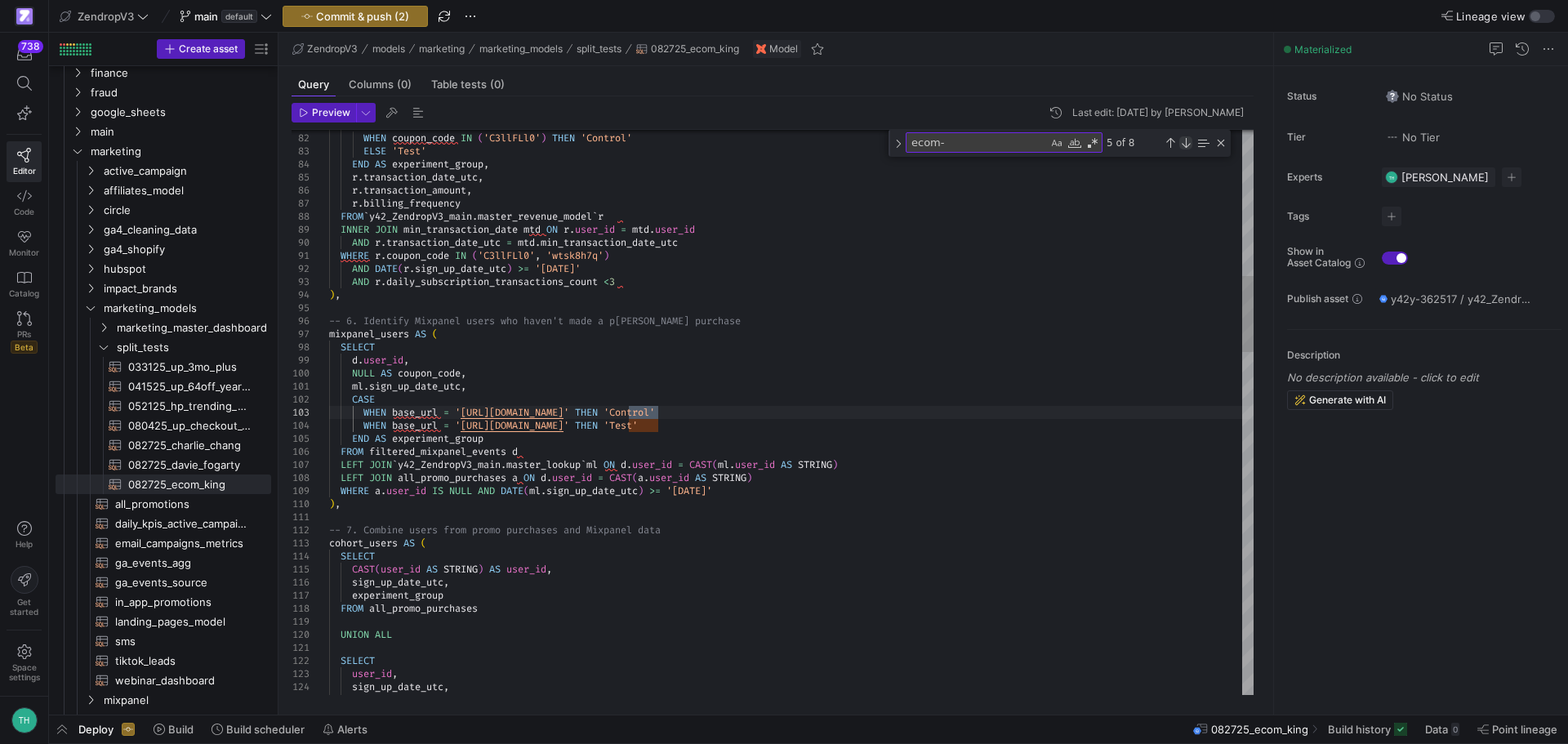
click at [1186, 144] on div "Next Match (Enter)" at bounding box center [1186, 143] width 13 height 13
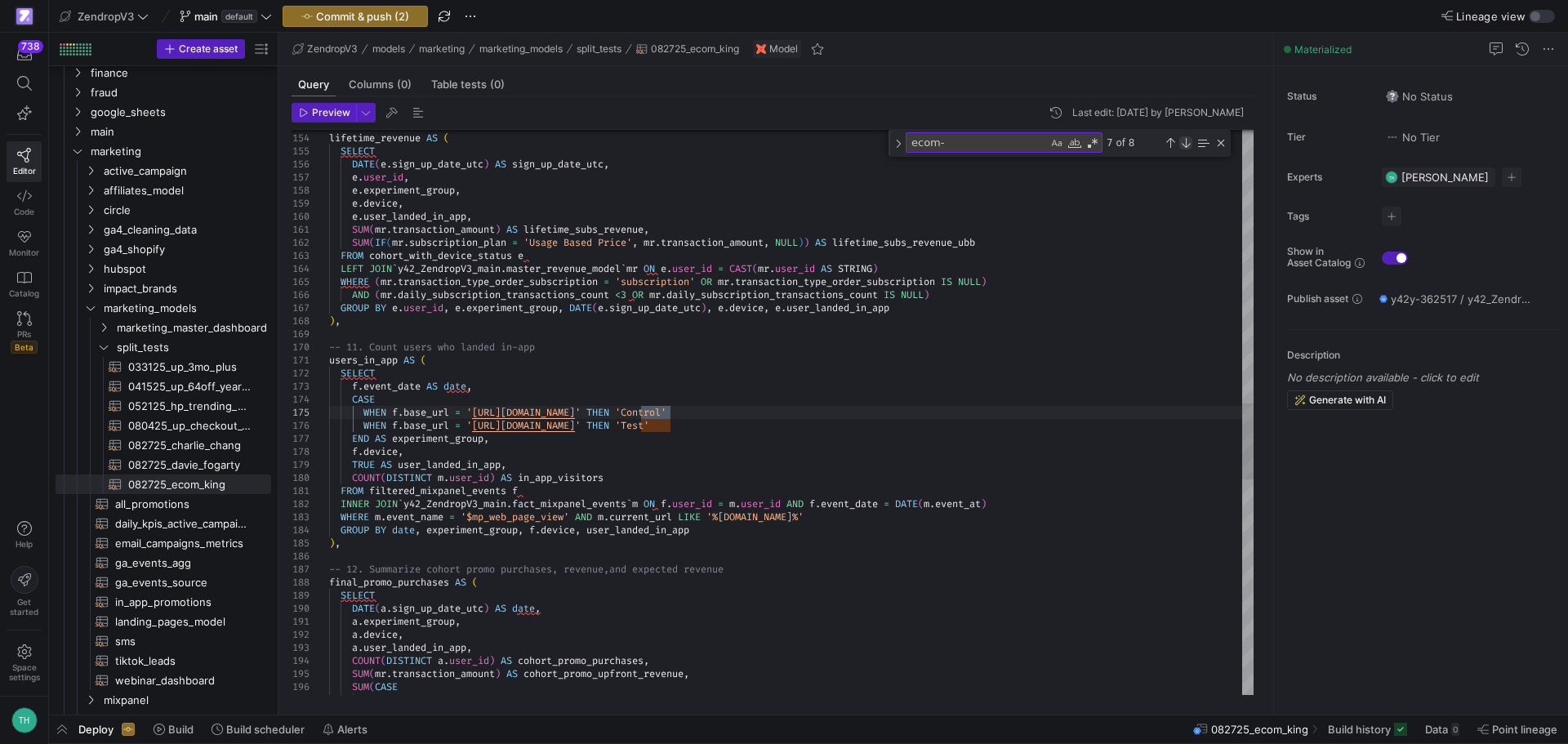
click at [1186, 144] on div "Next Match (Enter)" at bounding box center [1186, 143] width 13 height 13
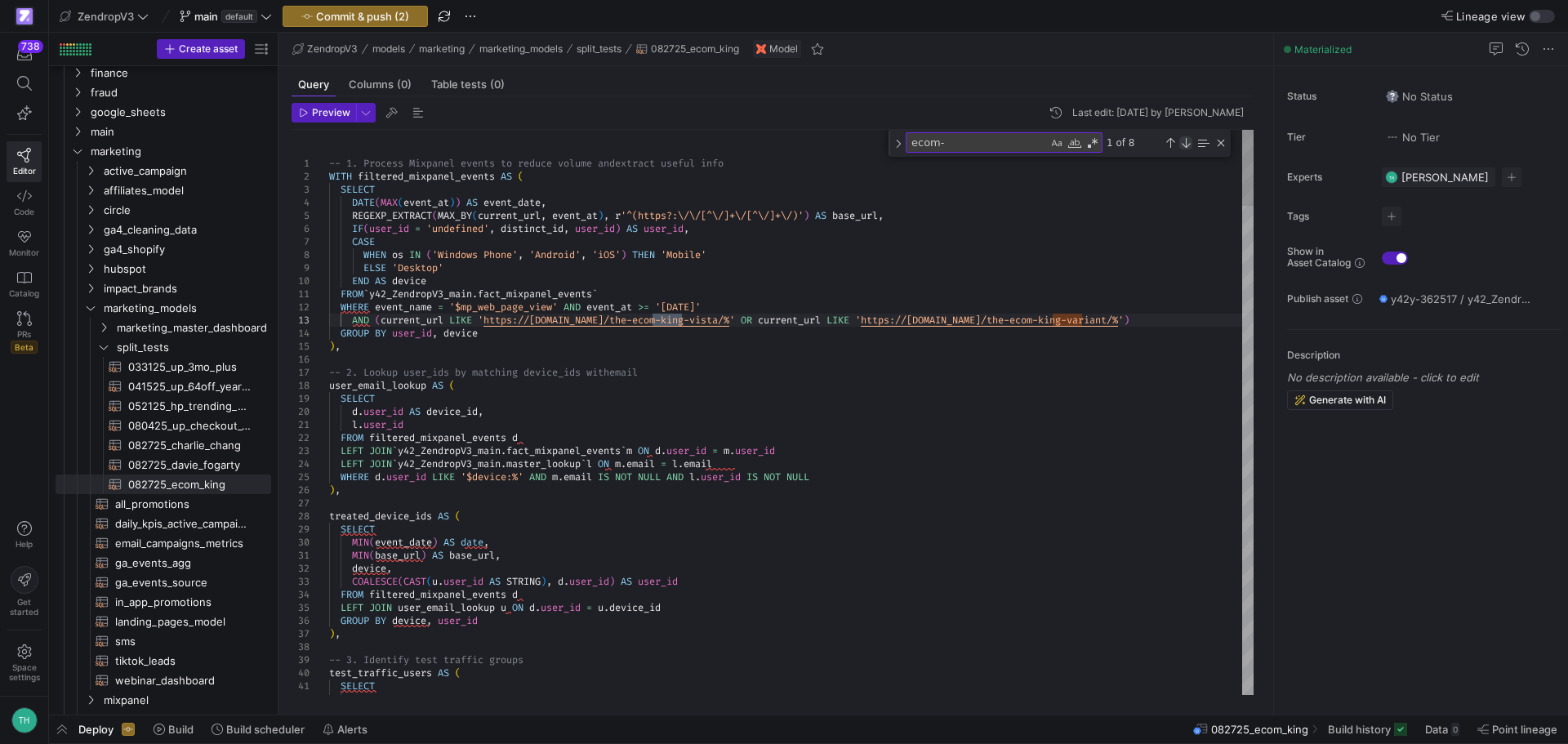
click at [1186, 144] on div "Next Match (Enter)" at bounding box center [1186, 143] width 13 height 13
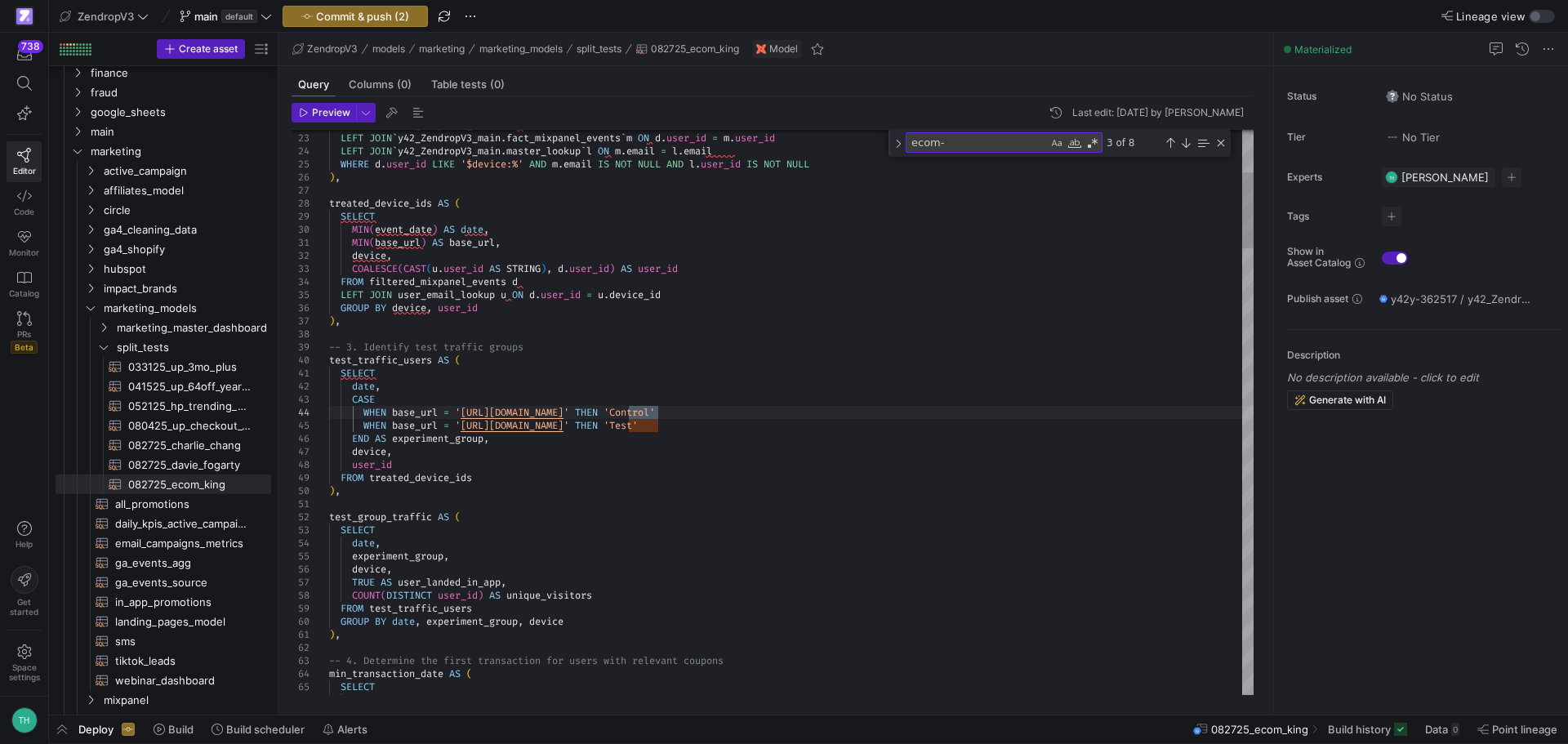
click at [187, 461] on span "082725_davie_fogarty​​​​​​​​​​" at bounding box center [190, 465] width 124 height 19
type textarea "-- 1. Process Mixpanel events to reduce volume and extract useful info WITH fil…"
click at [950, 151] on div "ecom- ecom-" at bounding box center [1004, 142] width 197 height 21
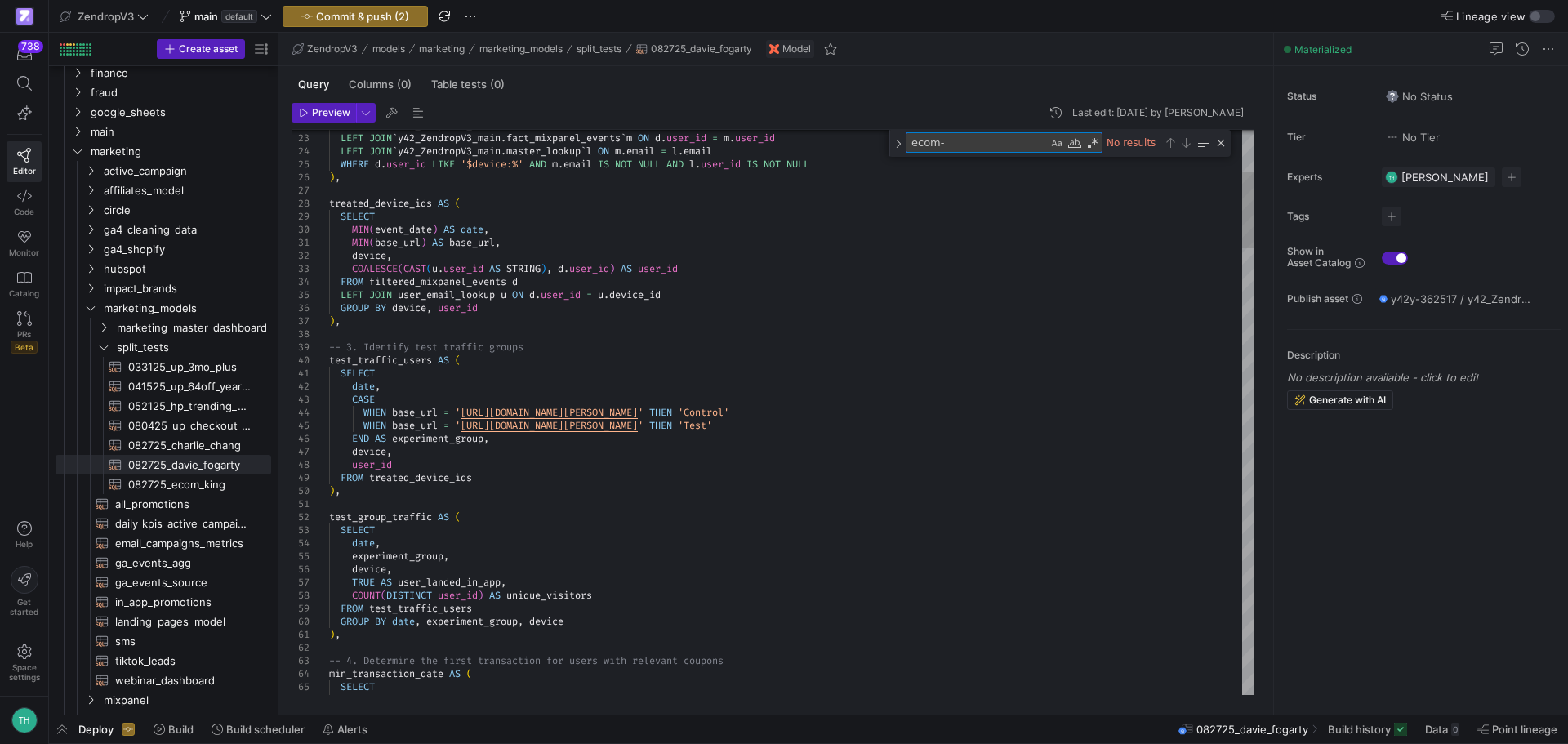
click at [965, 147] on textarea "ecom-" at bounding box center [977, 142] width 142 height 19
type textarea "da"
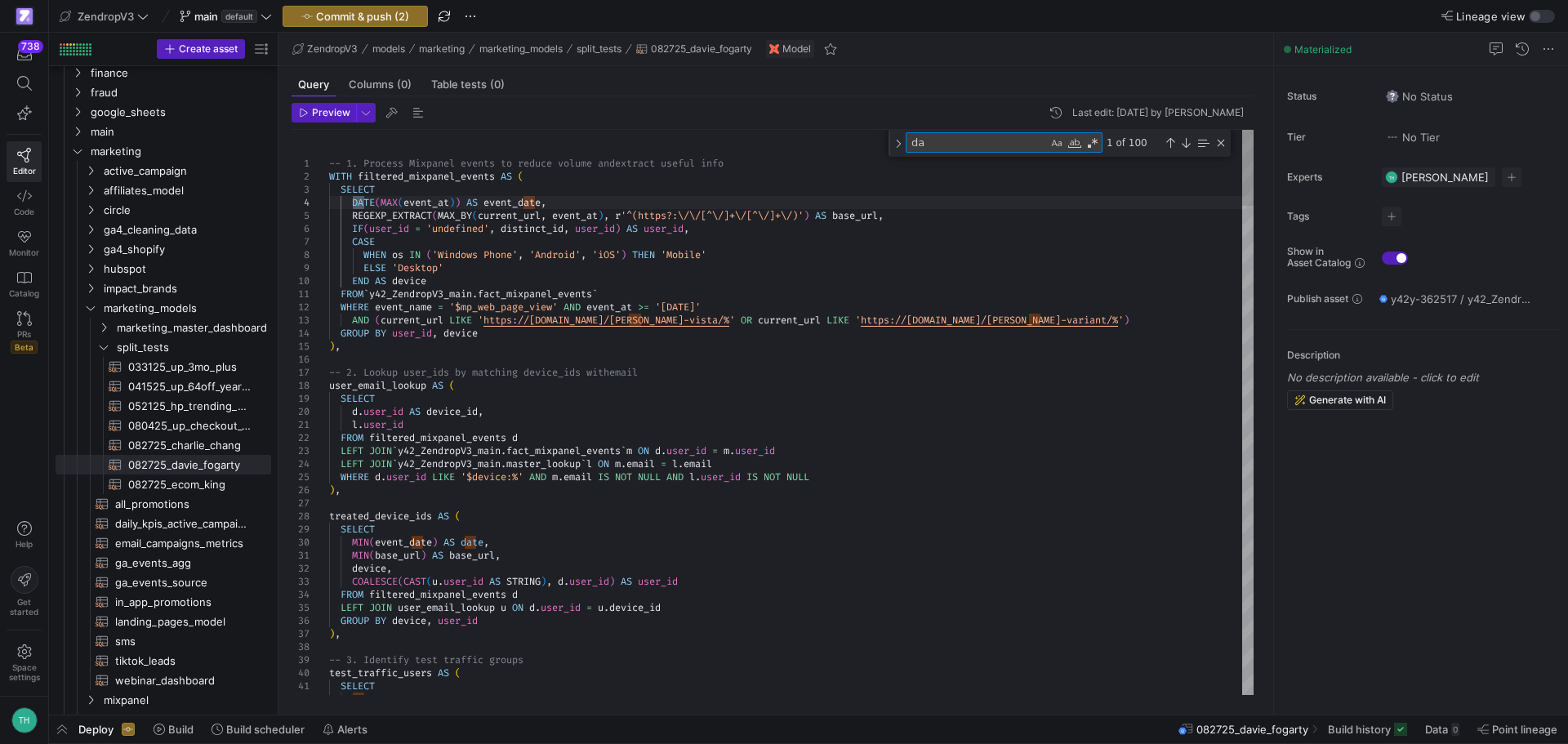
type textarea "FROM `y42_ZendropV3_main.fact_mixpanel_events` WHERE event_name = '$mp_web_page…"
type textarea "davie-fogarty/"
click at [207, 446] on span "082725_charlie_chang​​​​​​​​​​" at bounding box center [190, 445] width 124 height 19
type textarea "-- 1. Process Mixpanel events to reduce volume and extract useful info WITH fil…"
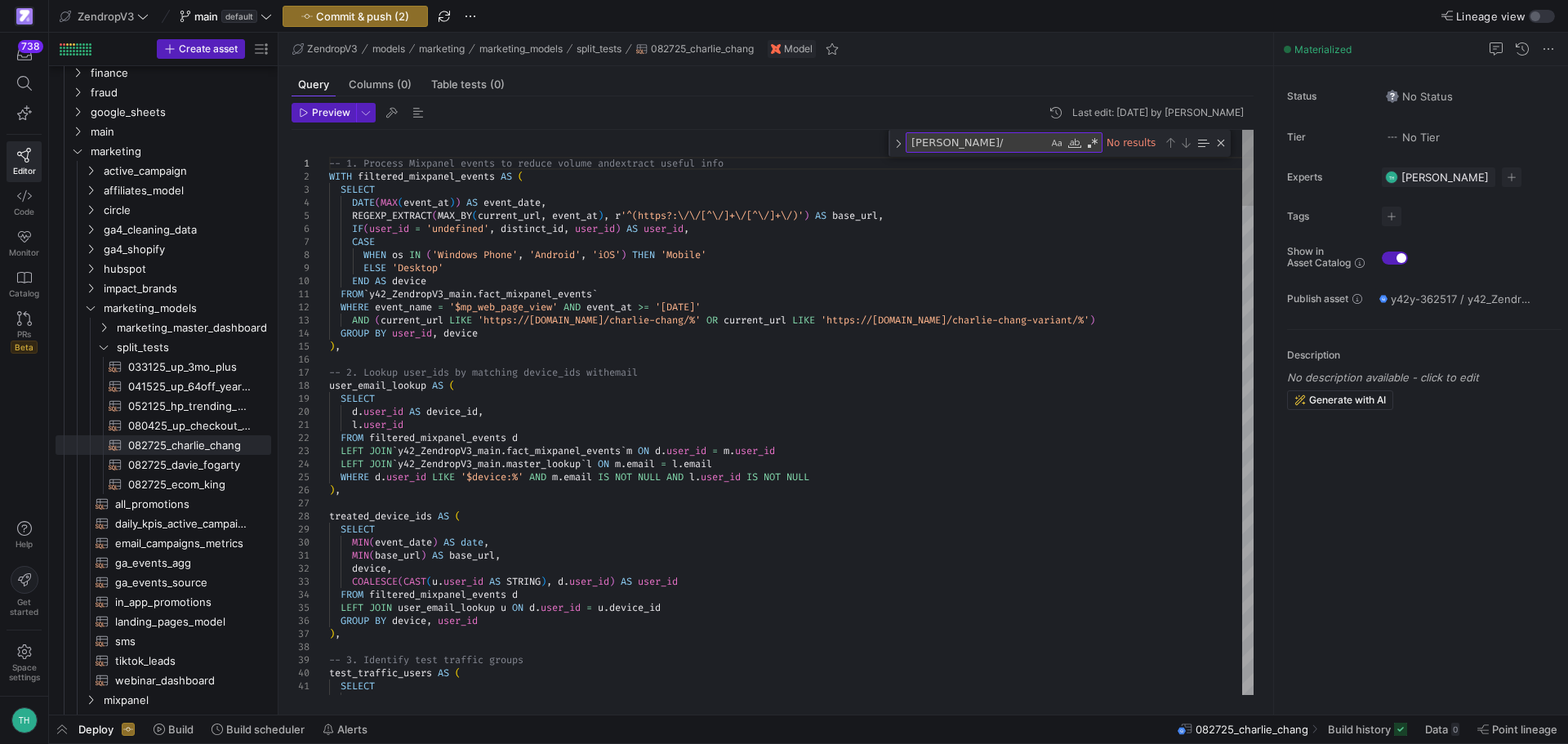
click at [933, 148] on textarea "davie-fogarty/" at bounding box center [977, 142] width 142 height 19
type textarea "c"
type textarea "FROM `y42_ZendropV3_main.fact_mixpanel_events` WHERE event_name = '$mp_web_page…"
type textarea "charlie-chang"
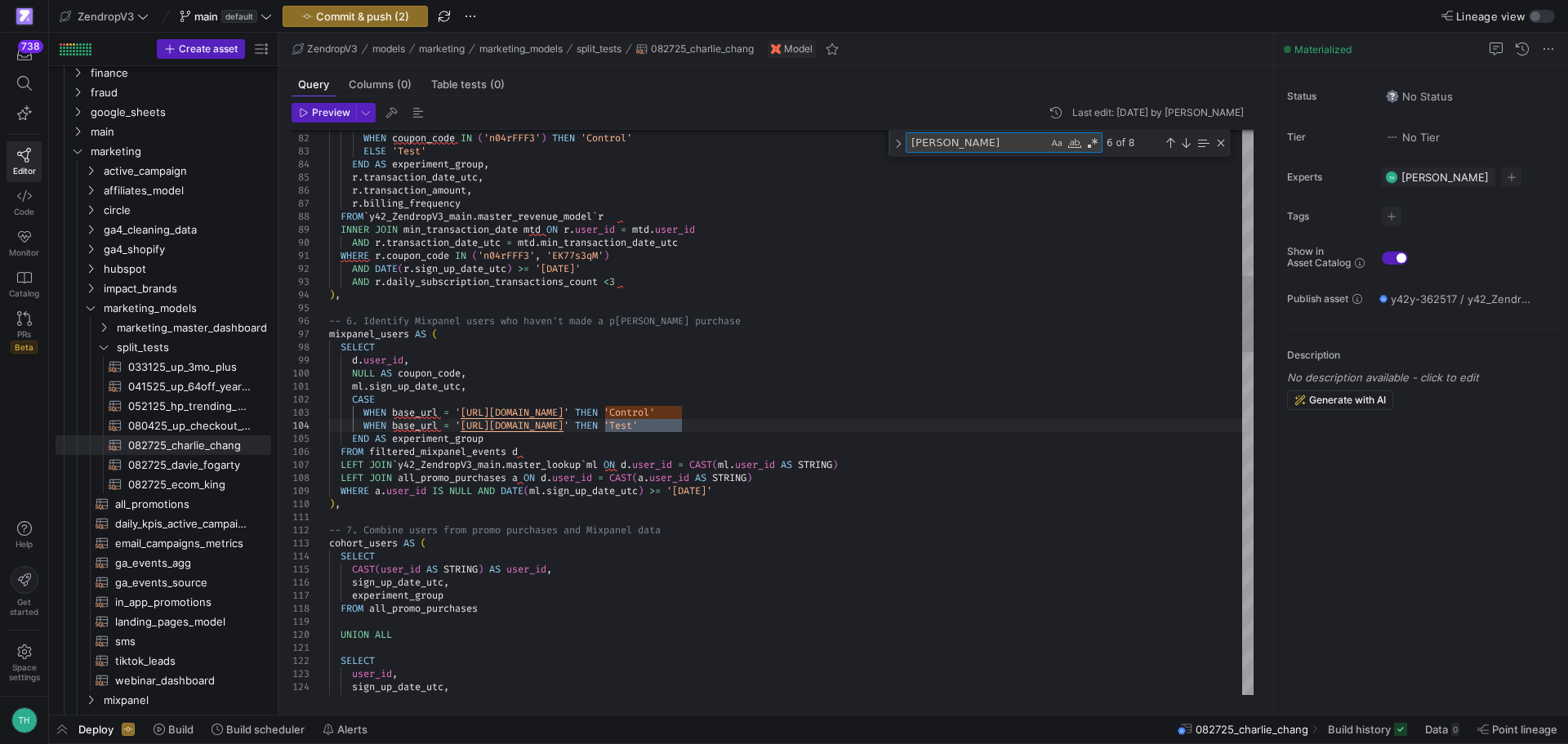
type textarea "users_in_app AS ( SELECT f.event_date AS date, CASE WHEN f.base_url = 'https://…"
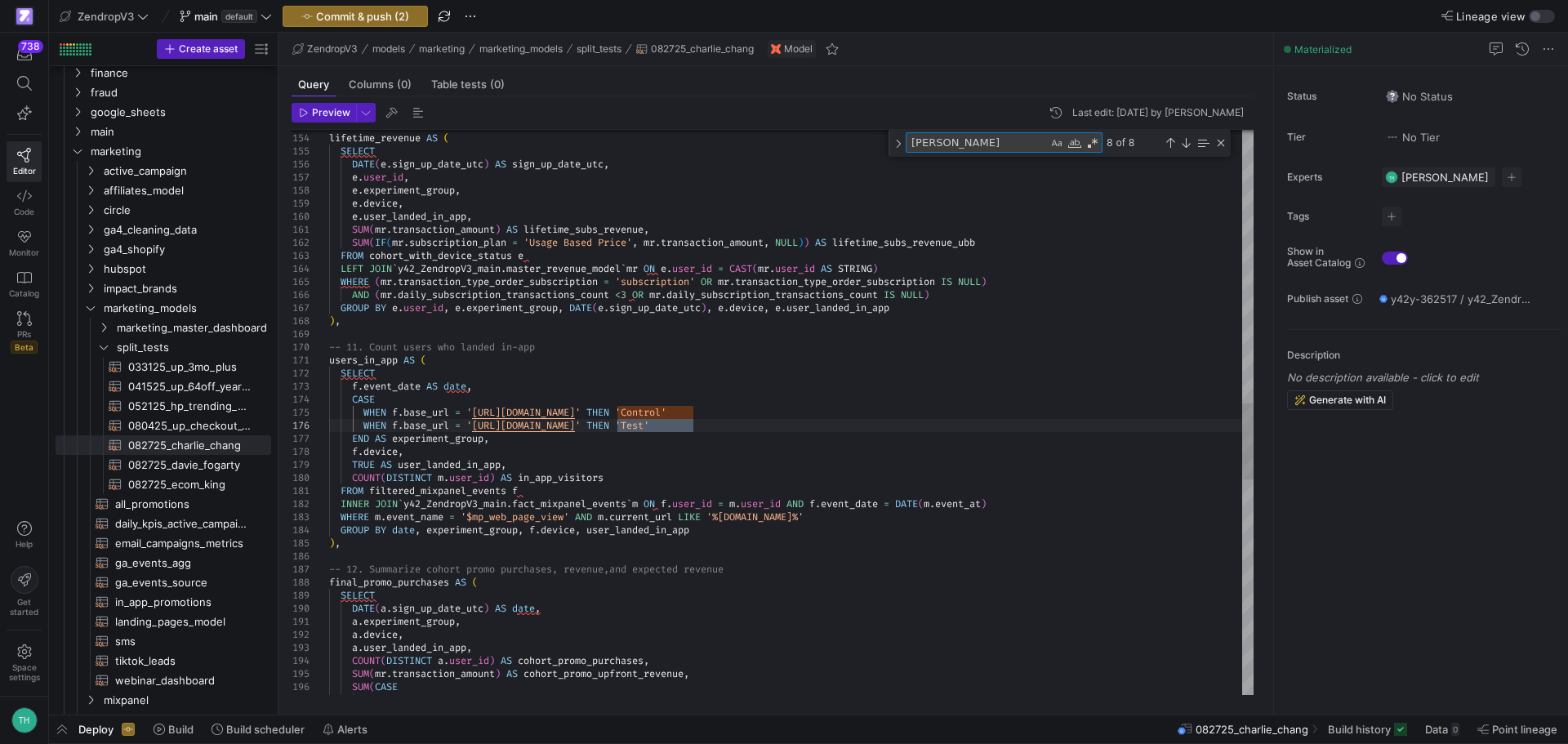
type textarea "charlie-chang"
click at [192, 477] on span "082725_ecom_king​​​​​​​​​​" at bounding box center [190, 484] width 124 height 19
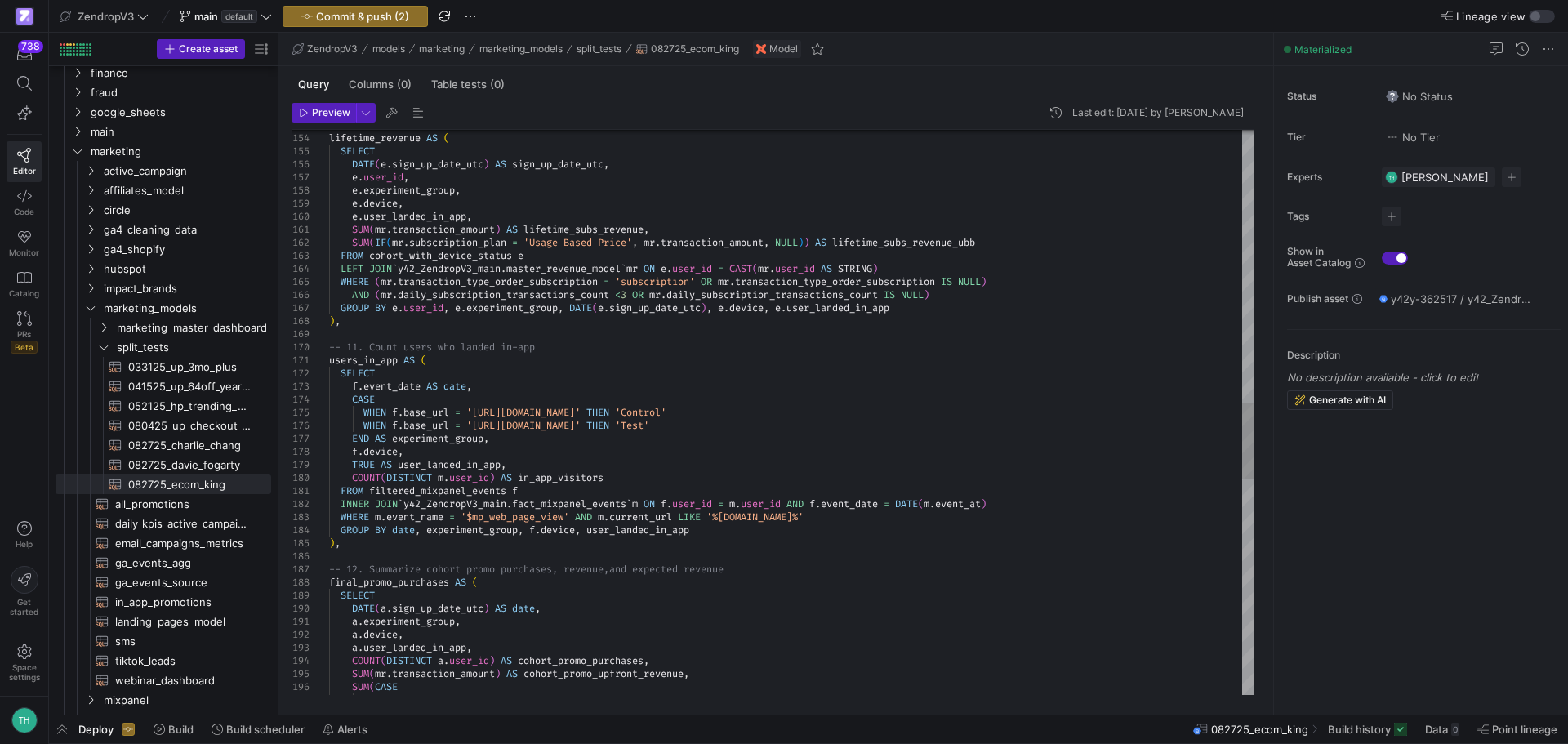
type textarea "), -- 10. Calculate cohort's lifetime revenue lifetime_revenue AS ( SELECT DATE…"
click at [999, 201] on div "-- 10. Calculate cohort's lifetime revenue lifetime_revenue AS ( SELECT DATE ( …" at bounding box center [791, 203] width 925 height 4168
type textarea "e"
type textarea "users_in_app AS ( SELECT f.event_date AS date, CASE WHEN f.base_url = 'https://…"
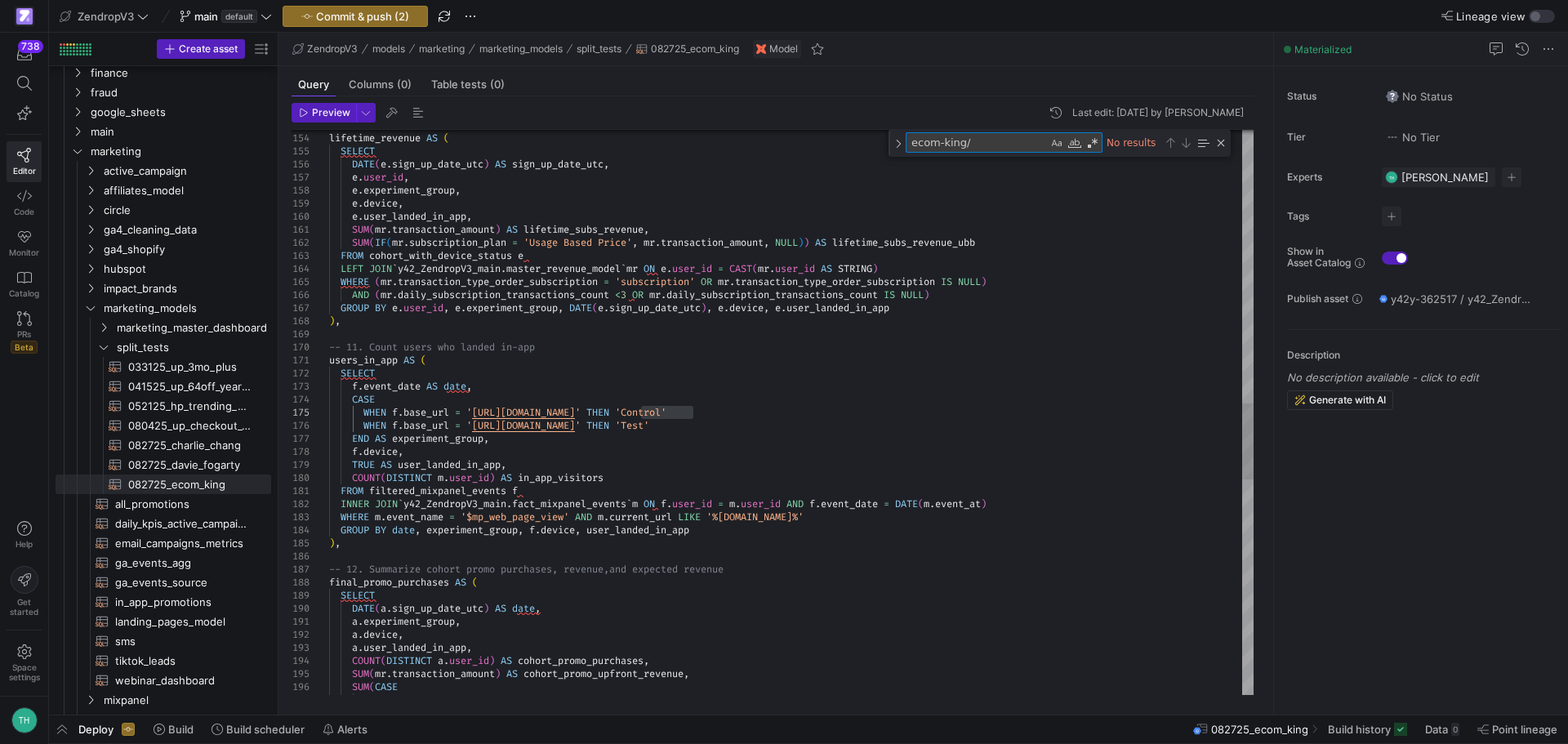
type textarea "ecom-king/"
click at [397, 14] on span "Commit & push (2)" at bounding box center [362, 17] width 93 height 13
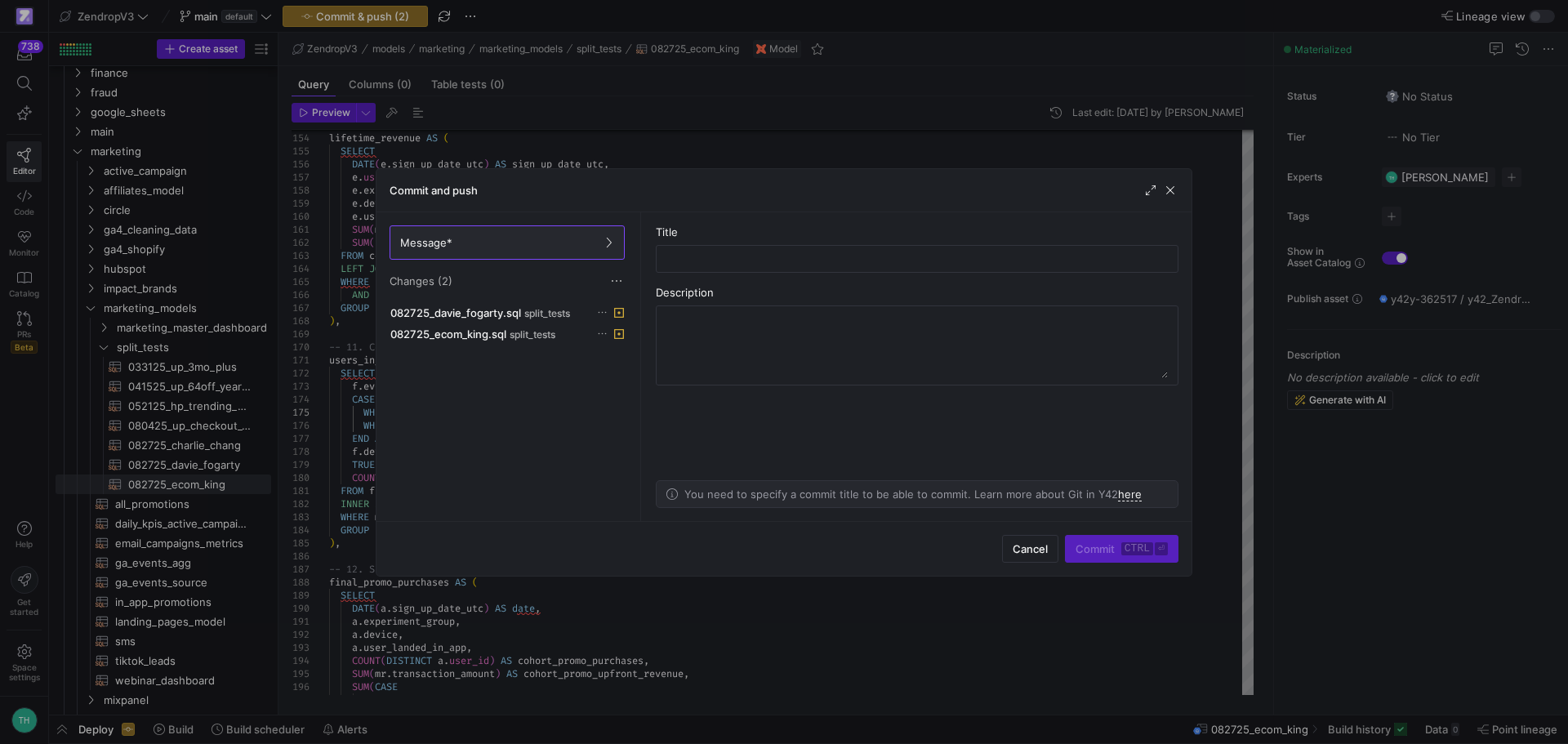
click at [486, 20] on div at bounding box center [784, 372] width 1568 height 744
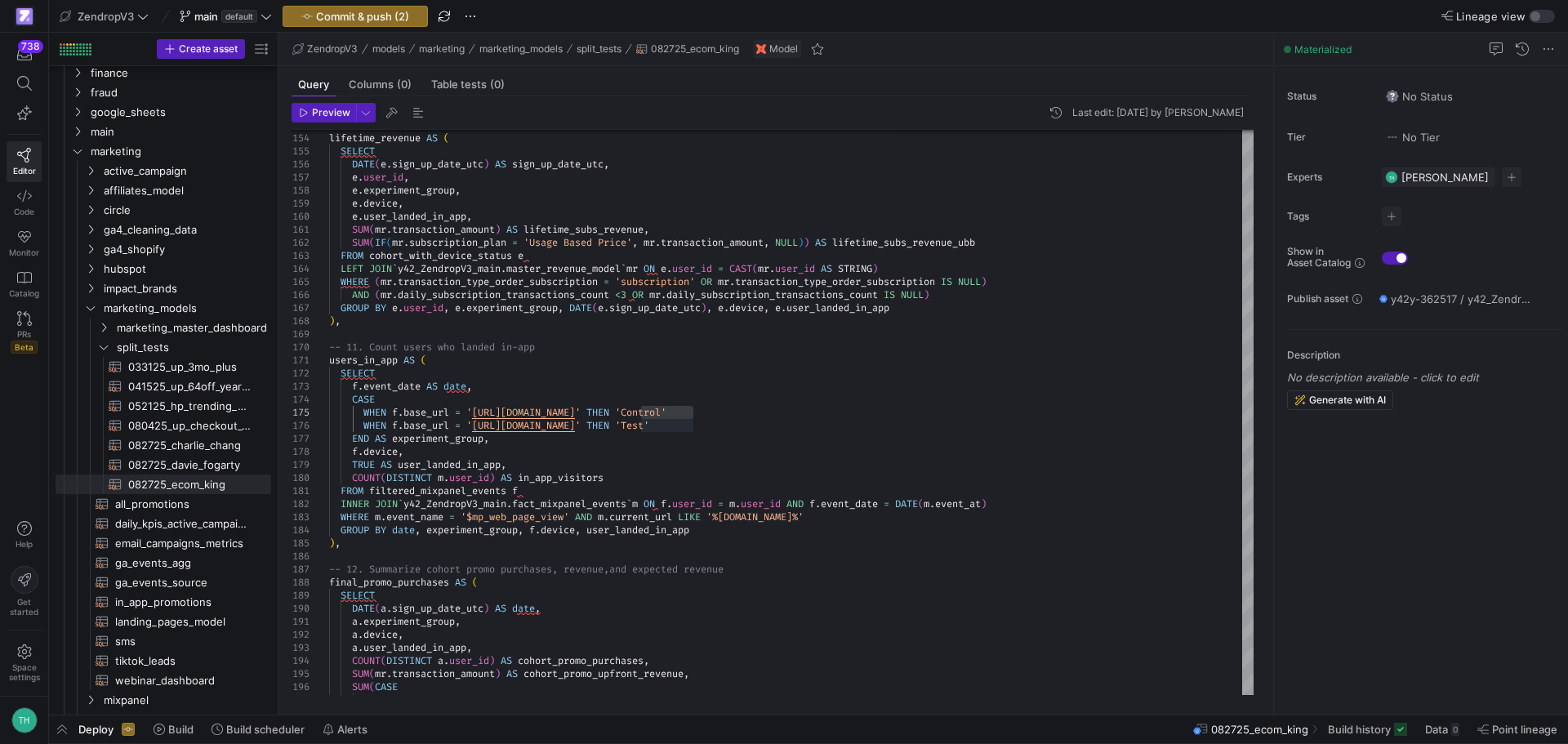
click at [482, 15] on div "ZendropV3 main default Commit & push (2)" at bounding box center [303, 16] width 496 height 21
click at [479, 18] on span "button" at bounding box center [471, 17] width 20 height 20
click at [517, 89] on span "Open Git history" at bounding box center [528, 92] width 84 height 13
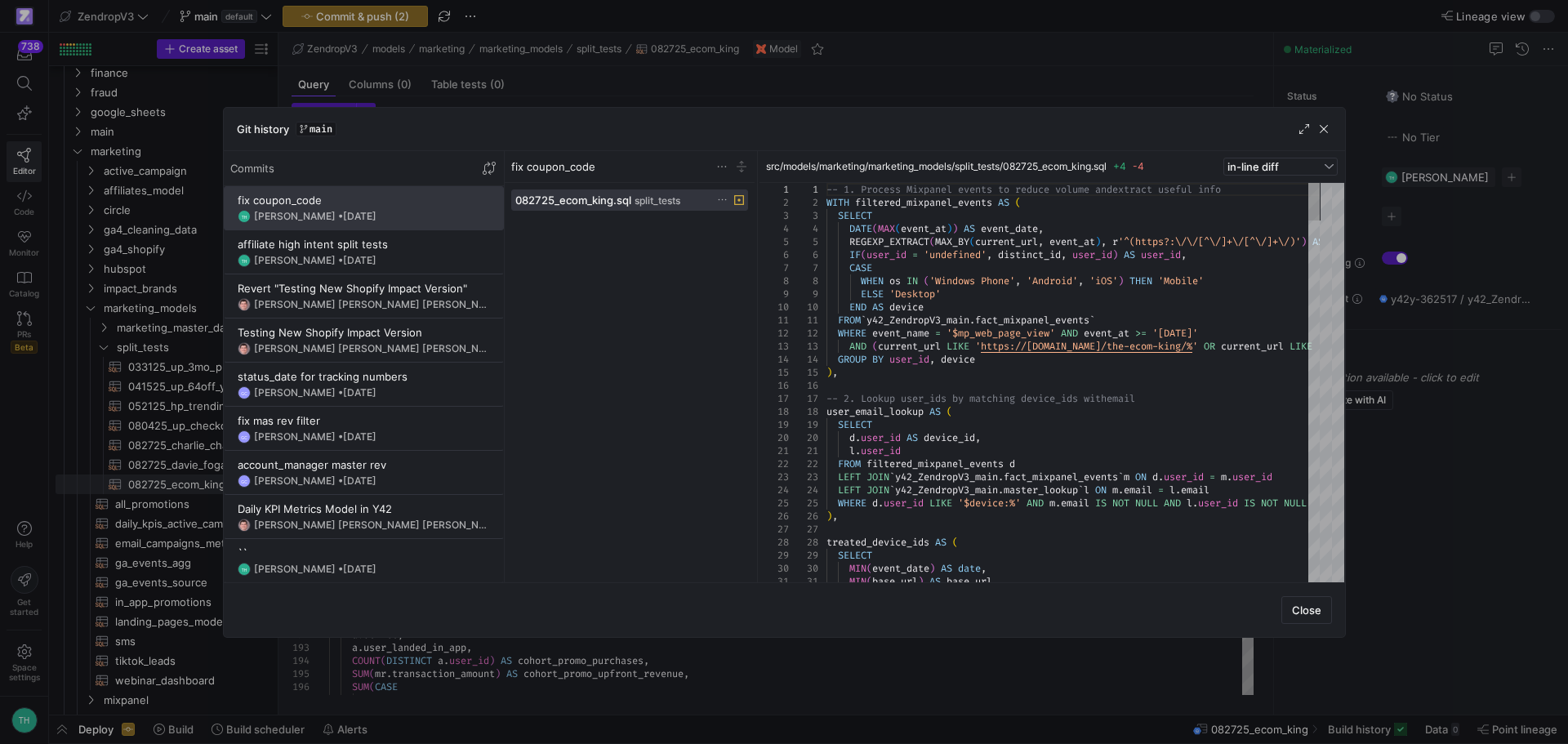
click at [345, 31] on div at bounding box center [784, 372] width 1568 height 744
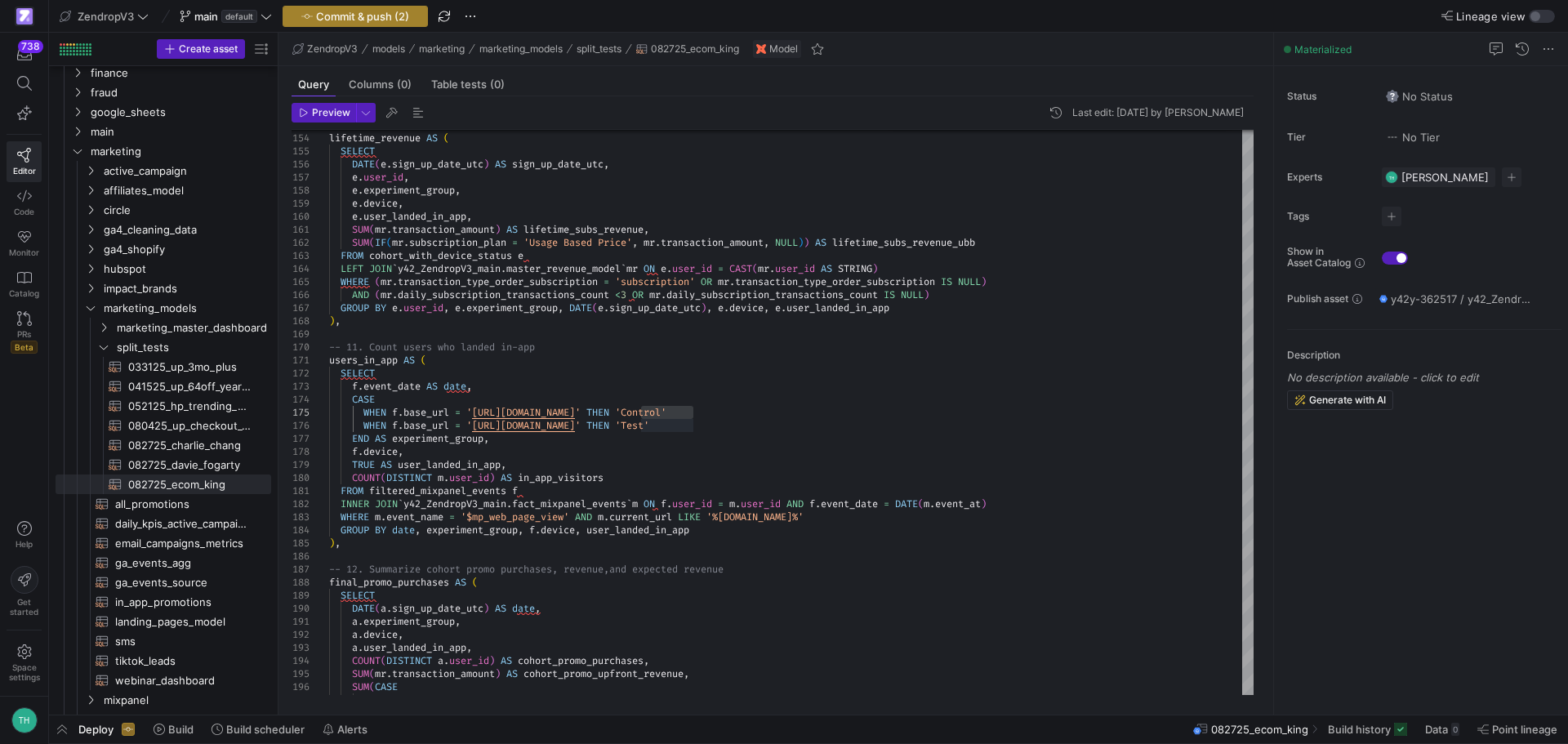
click at [347, 21] on span "Commit & push (2)" at bounding box center [362, 17] width 93 height 13
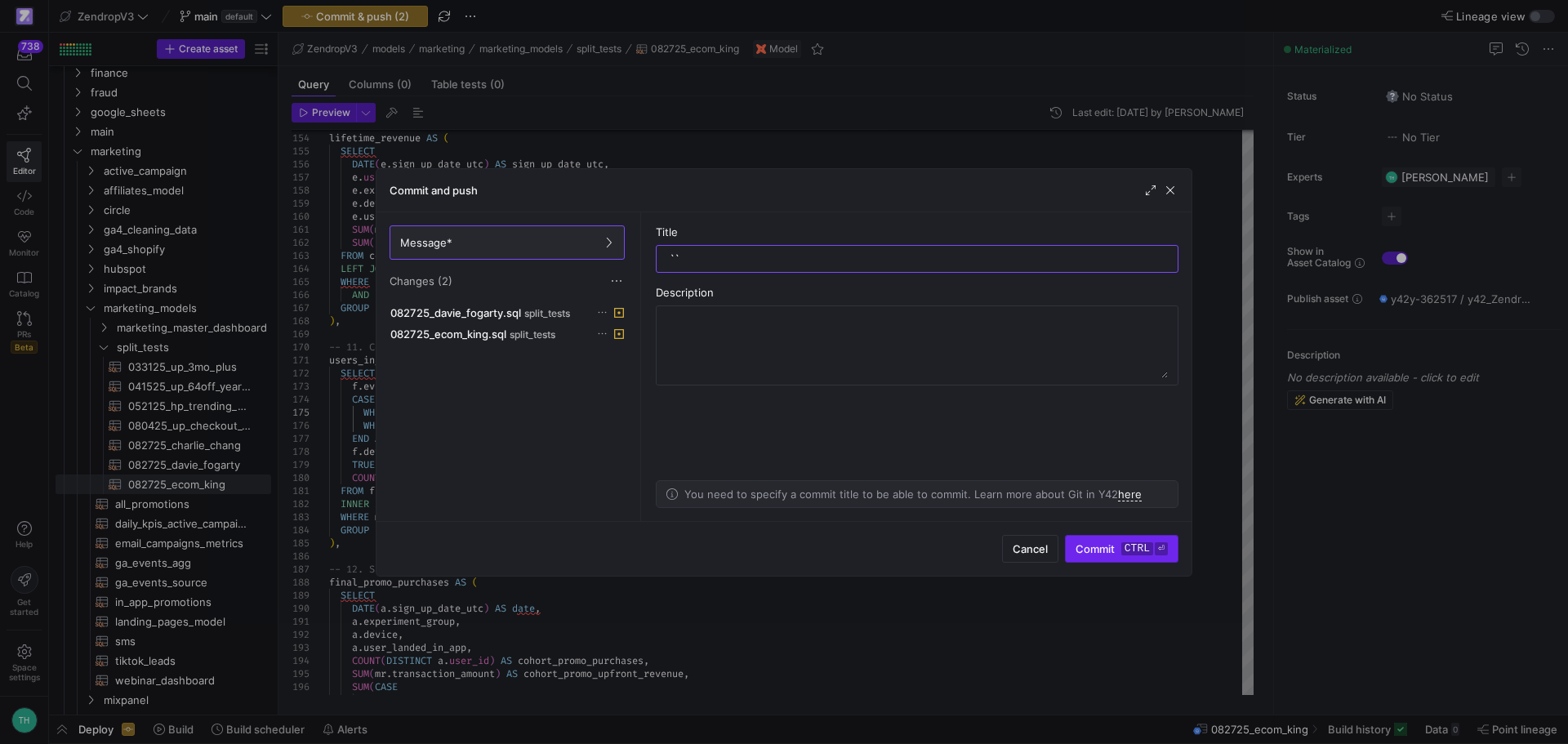
type input "``"
click at [1129, 550] on kbd "ctrl" at bounding box center [1137, 549] width 32 height 13
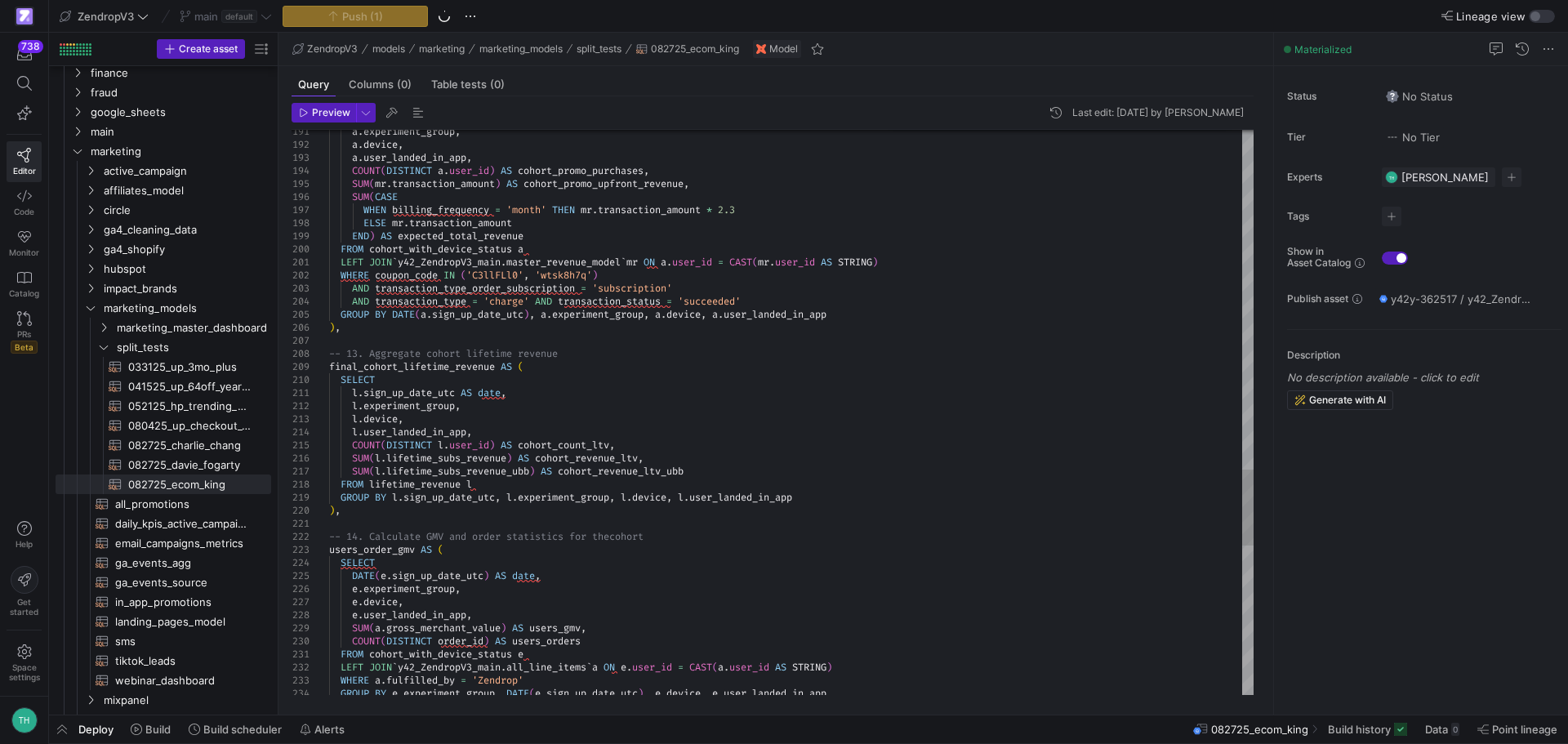
type textarea "LEFT JOIN `y42_ZendropV3_main.master_revenue_model` mr ON a.user_id = CAST(mr.u…"
